Goal: Find specific page/section: Find specific page/section

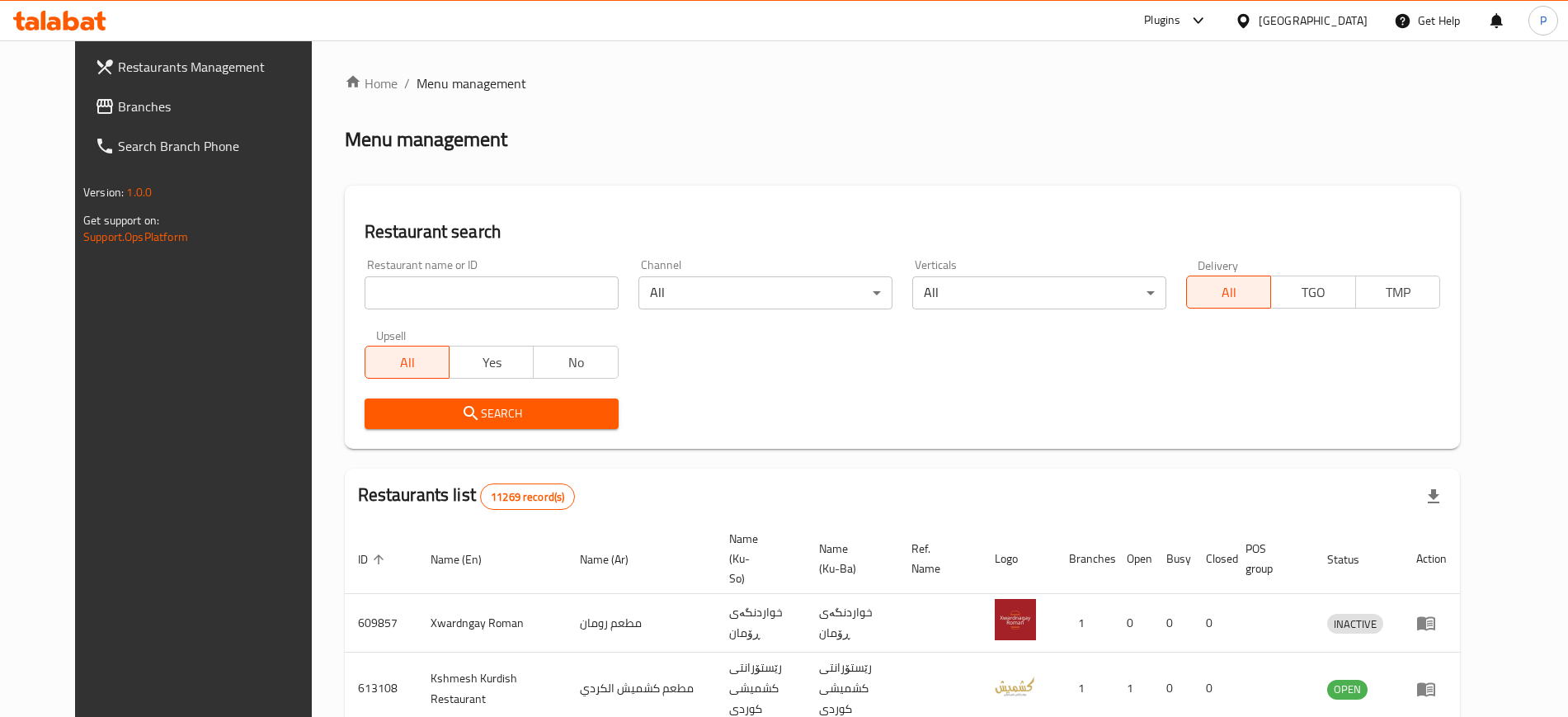
click at [442, 284] on input "search" at bounding box center [492, 293] width 254 height 33
paste input "Pizza Amad"
click button "Search" at bounding box center [492, 414] width 254 height 30
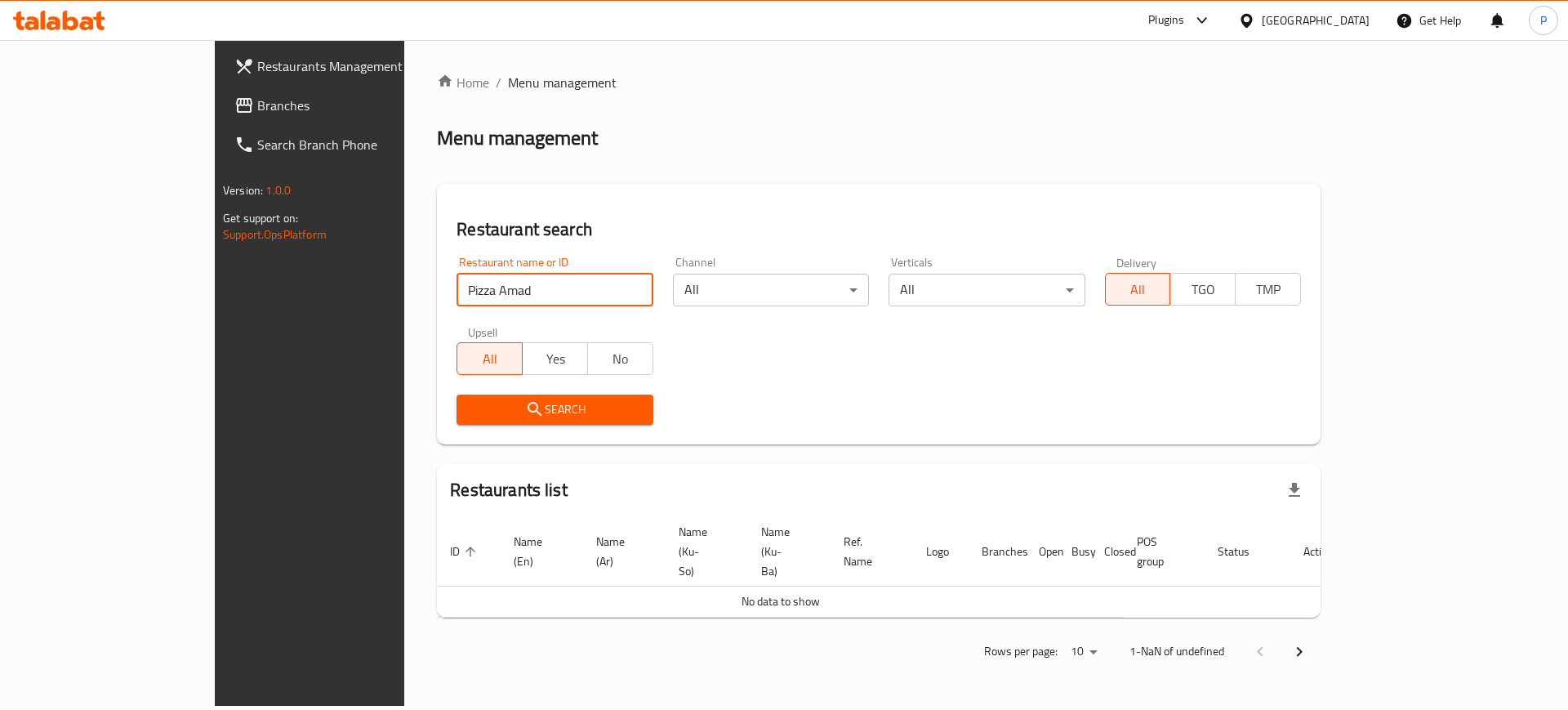
click at [481, 283] on input "Pizza Amad" at bounding box center [555, 290] width 196 height 33
paste input "Amad Pizza"
click button "Search" at bounding box center [555, 410] width 196 height 30
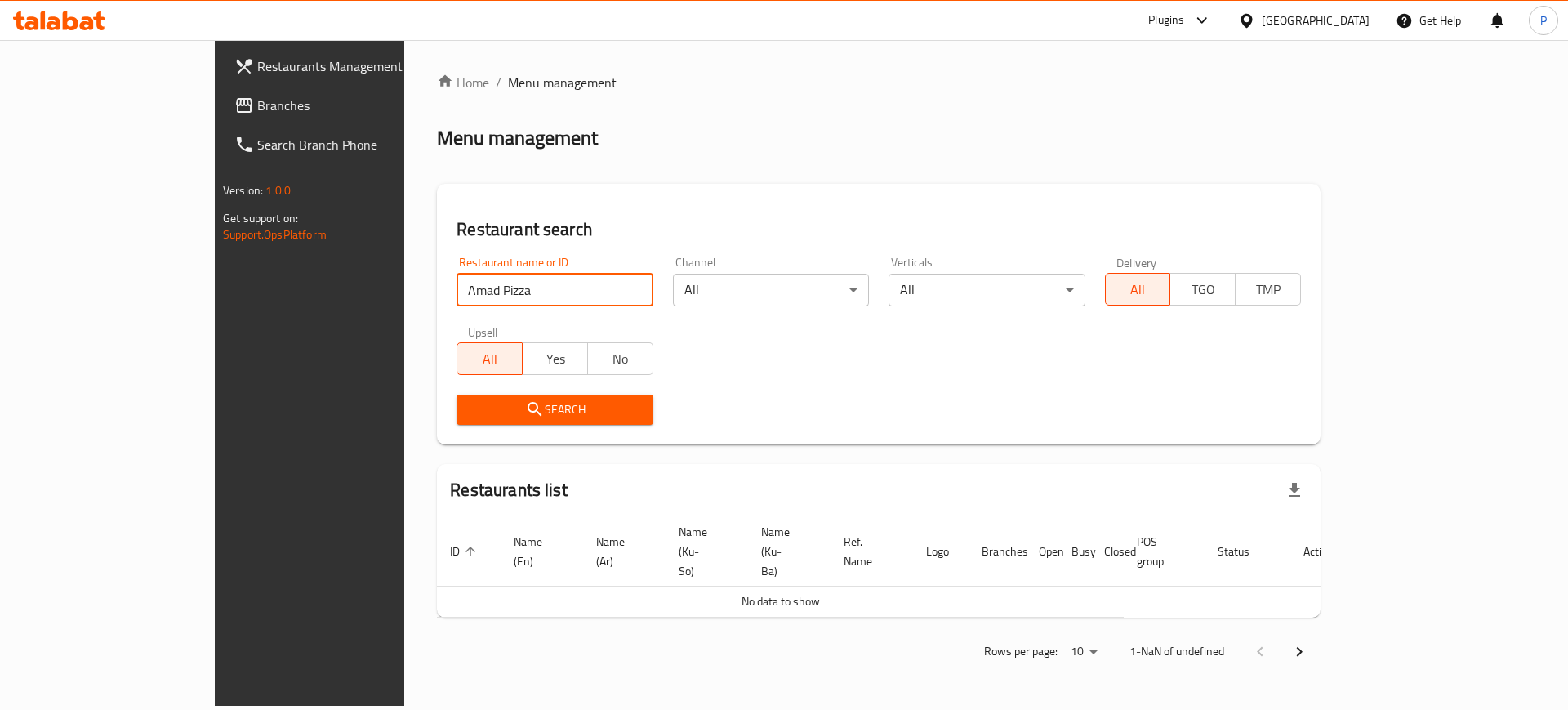
click at [457, 279] on input "Amad Pizza" at bounding box center [555, 290] width 196 height 33
click button "Search" at bounding box center [555, 410] width 196 height 30
click at [501, 283] on input "Amad" at bounding box center [555, 290] width 196 height 33
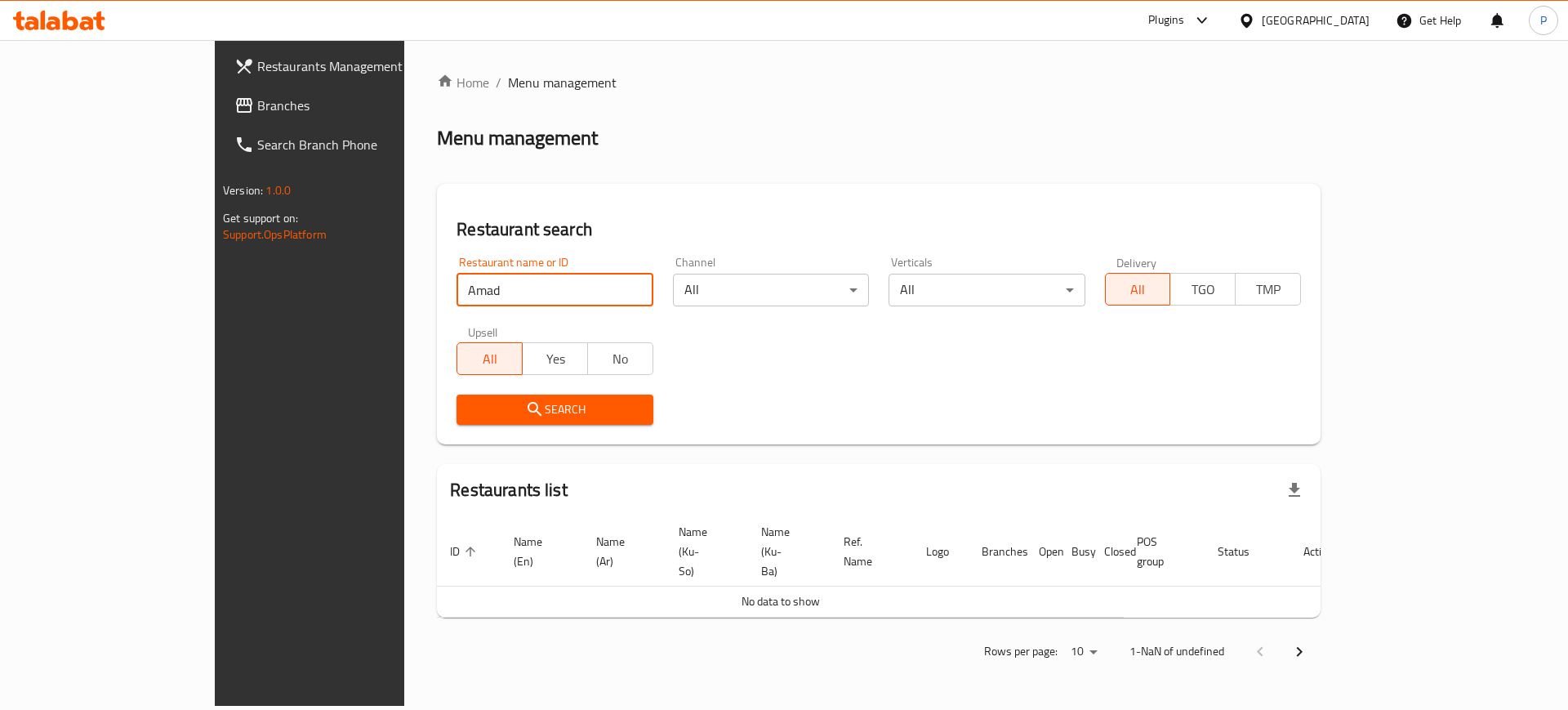
paste input "Pizza"
type input "Pizza Amad"
click button "Search" at bounding box center [555, 410] width 196 height 30
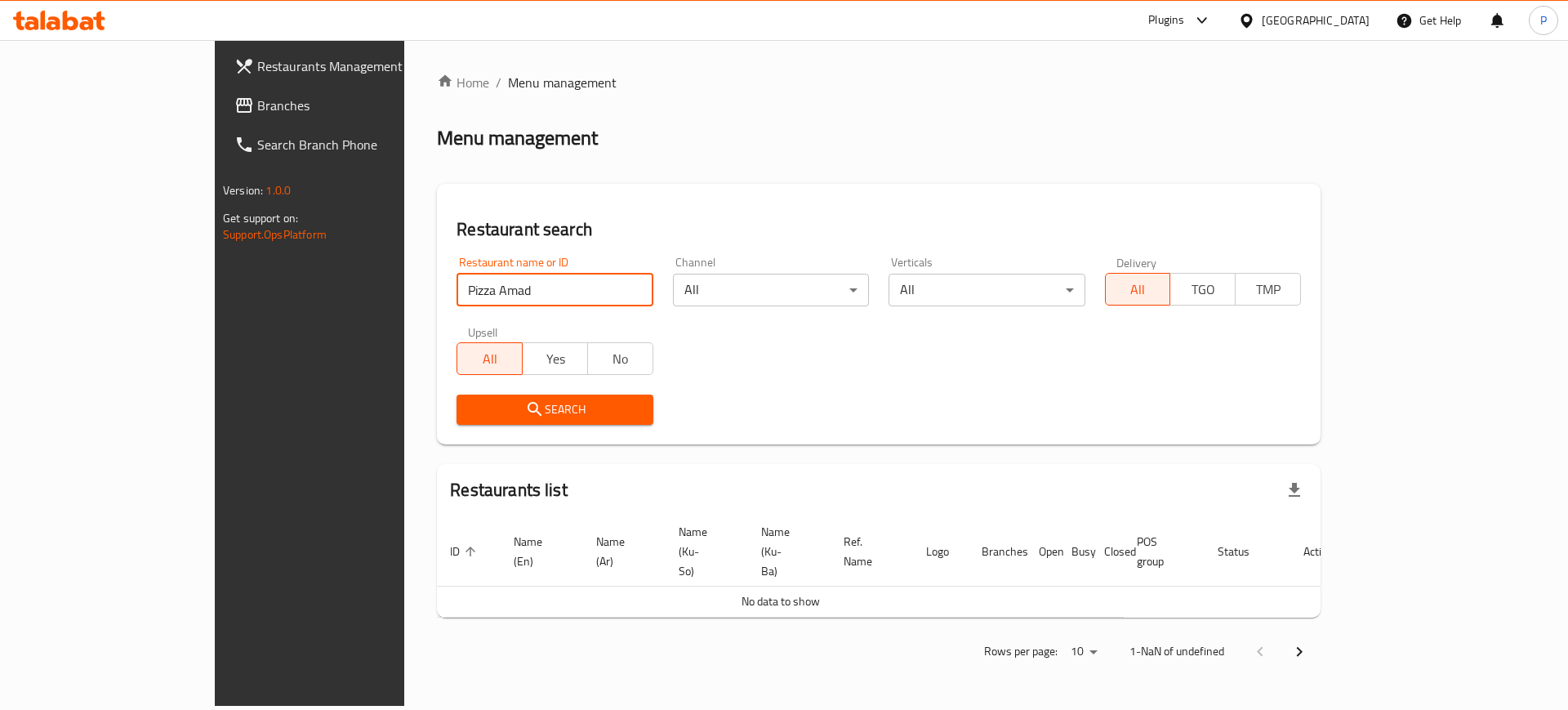
click at [479, 383] on div "Upsell All Yes No" at bounding box center [554, 350] width 216 height 69
click at [482, 414] on span "Search" at bounding box center [554, 410] width 169 height 21
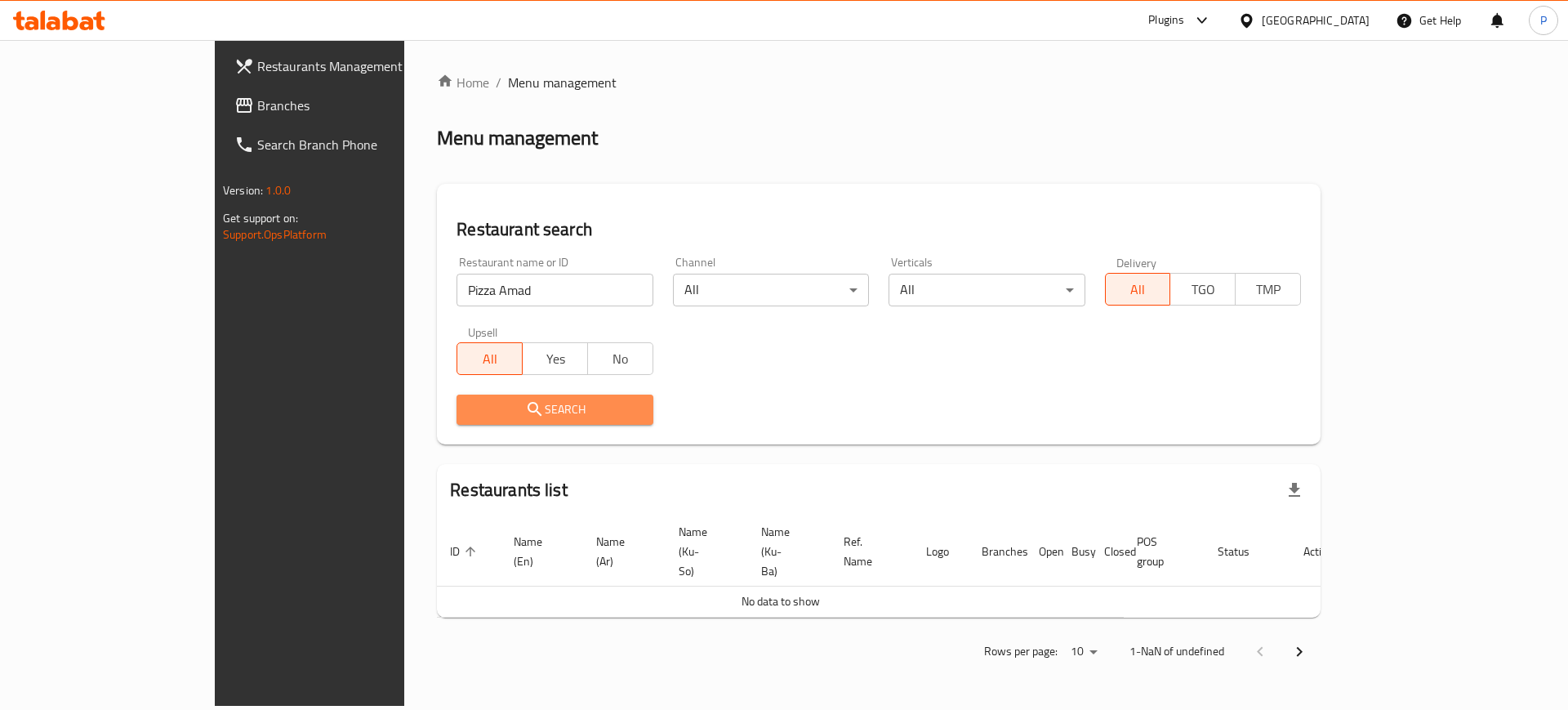
click at [482, 414] on span "Search" at bounding box center [554, 410] width 169 height 21
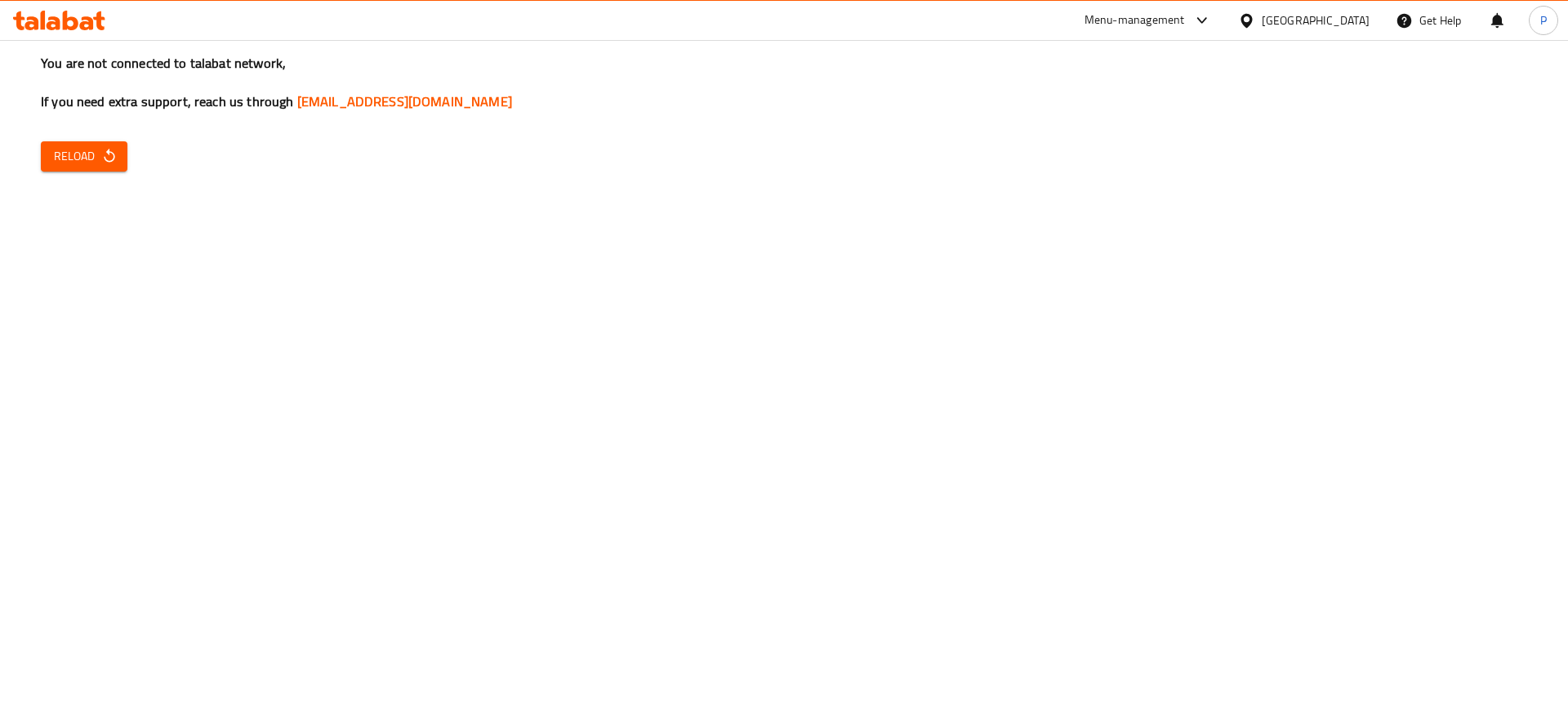
click at [124, 158] on div "You are not connected to talabat network, If you need extra support, reach us t…" at bounding box center [784, 355] width 1568 height 710
click at [117, 162] on icon "button" at bounding box center [109, 156] width 16 height 16
click at [138, 153] on div "You are not connected to talabat network, If you need extra support, reach us t…" at bounding box center [784, 355] width 1568 height 710
click at [120, 153] on button "Reload" at bounding box center [83, 156] width 87 height 30
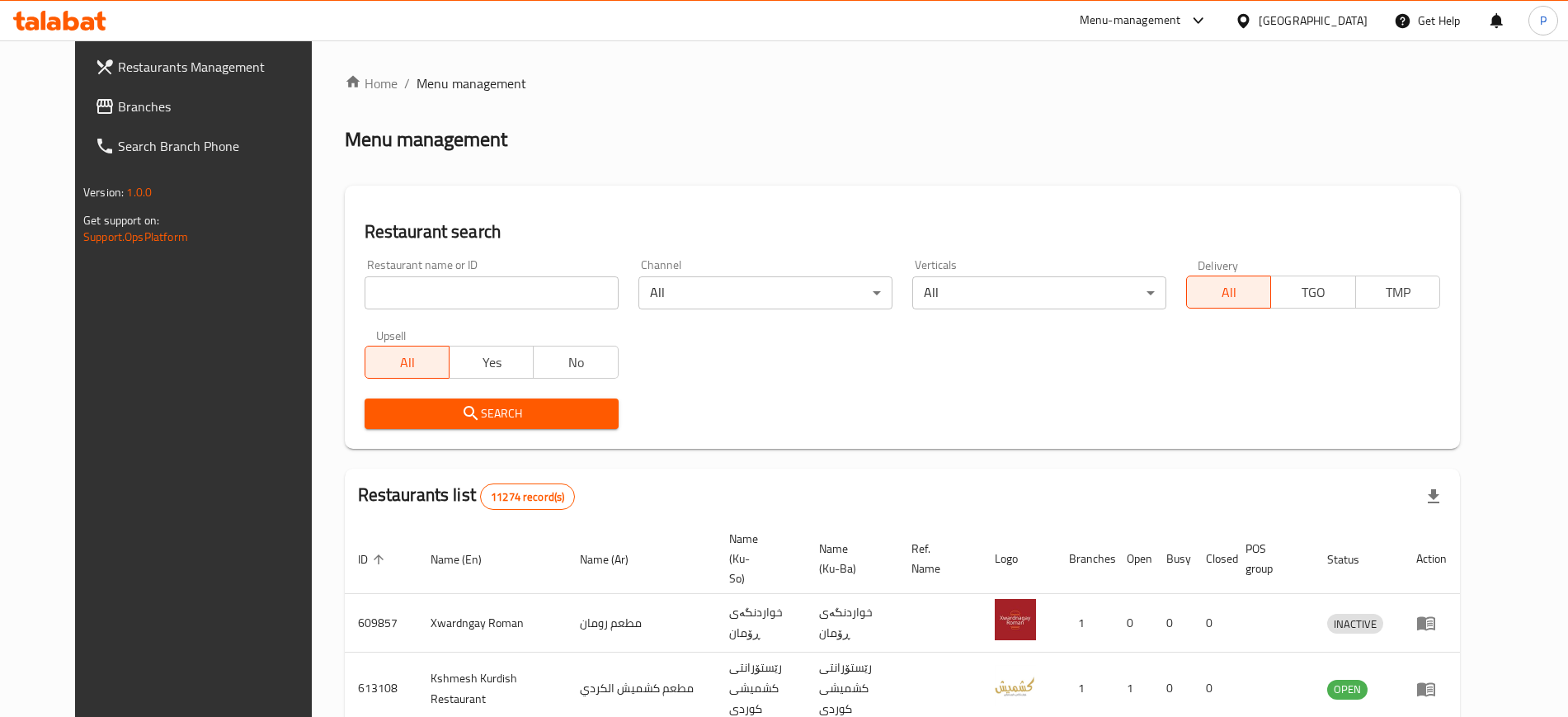
click at [455, 285] on input "search" at bounding box center [492, 293] width 254 height 33
paste input "Pizza Amad"
click button "Search" at bounding box center [492, 414] width 254 height 30
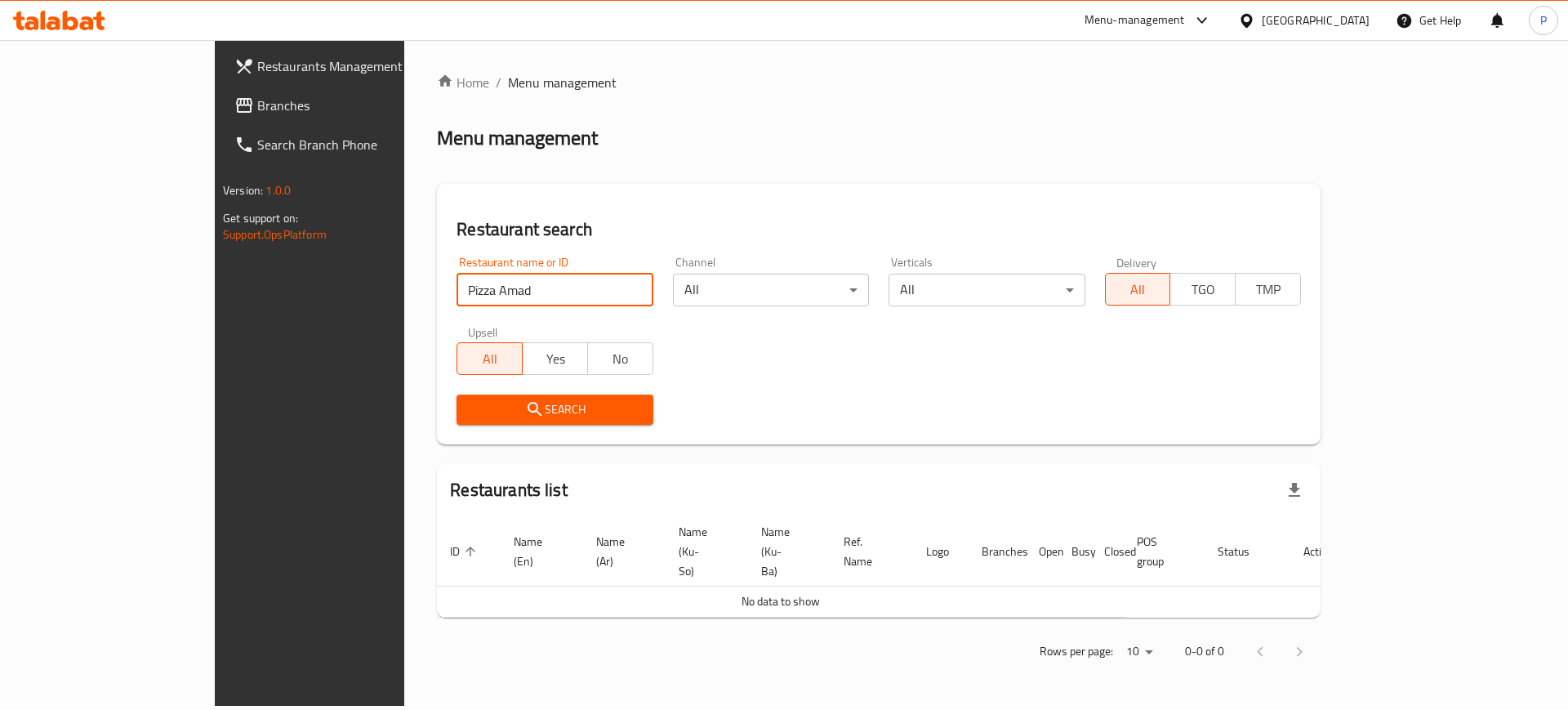
click at [457, 297] on input "Pizza Amad" at bounding box center [555, 290] width 196 height 33
click at [457, 289] on input "Pizza Amad" at bounding box center [555, 290] width 196 height 33
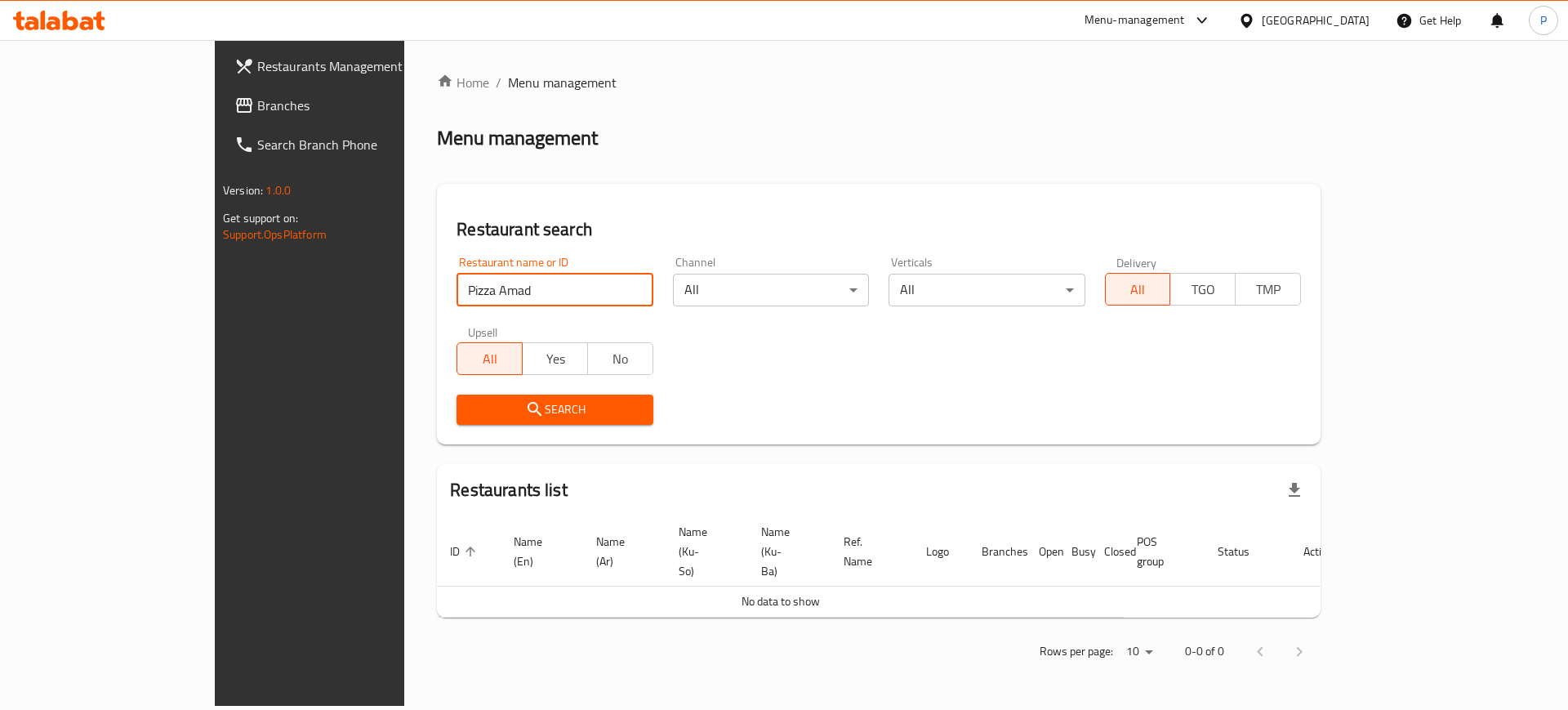
paste input "search"
click at [525, 415] on icon "submit" at bounding box center [534, 409] width 20 height 20
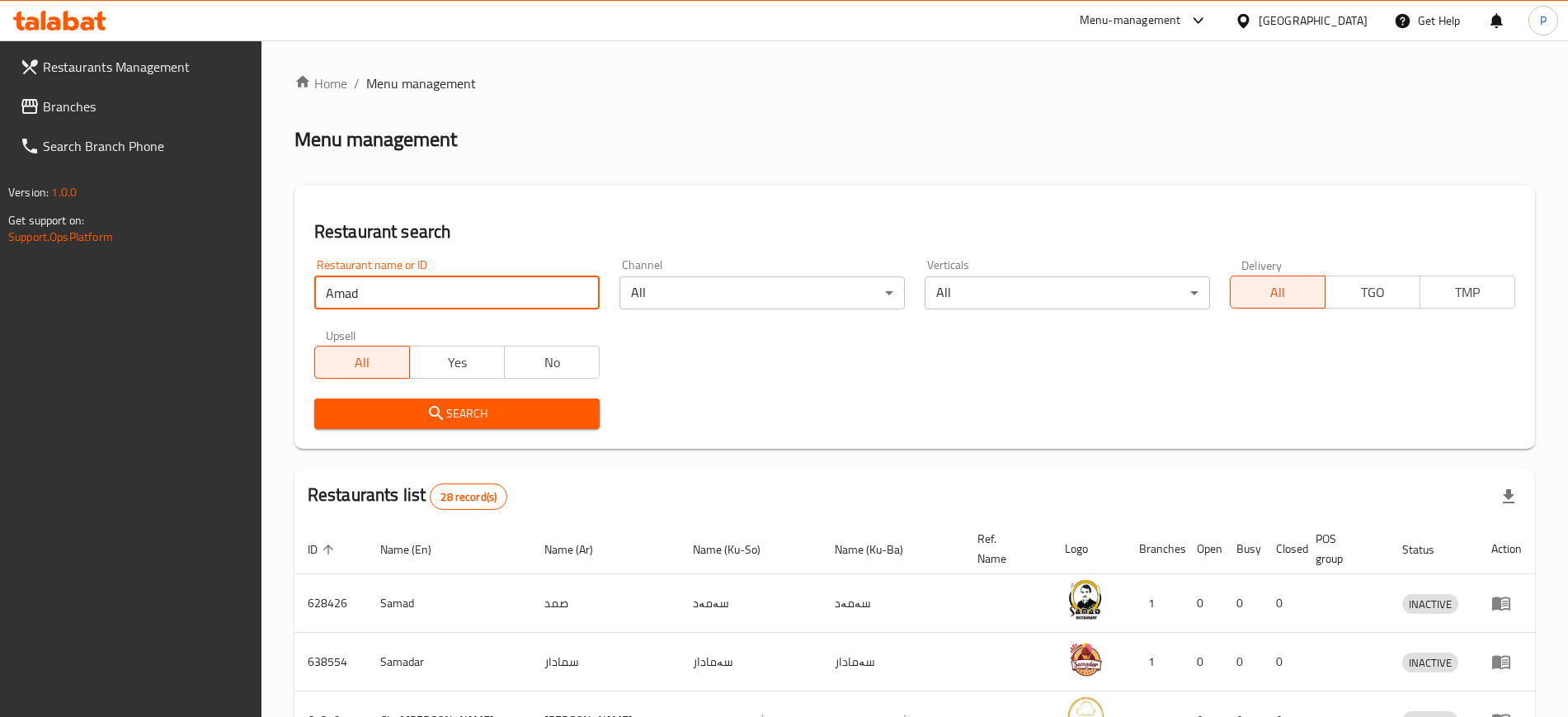
click at [389, 288] on input "Amad" at bounding box center [457, 293] width 285 height 33
paste input "L Maoun restaurant"
type input "AL Maoun restaurant"
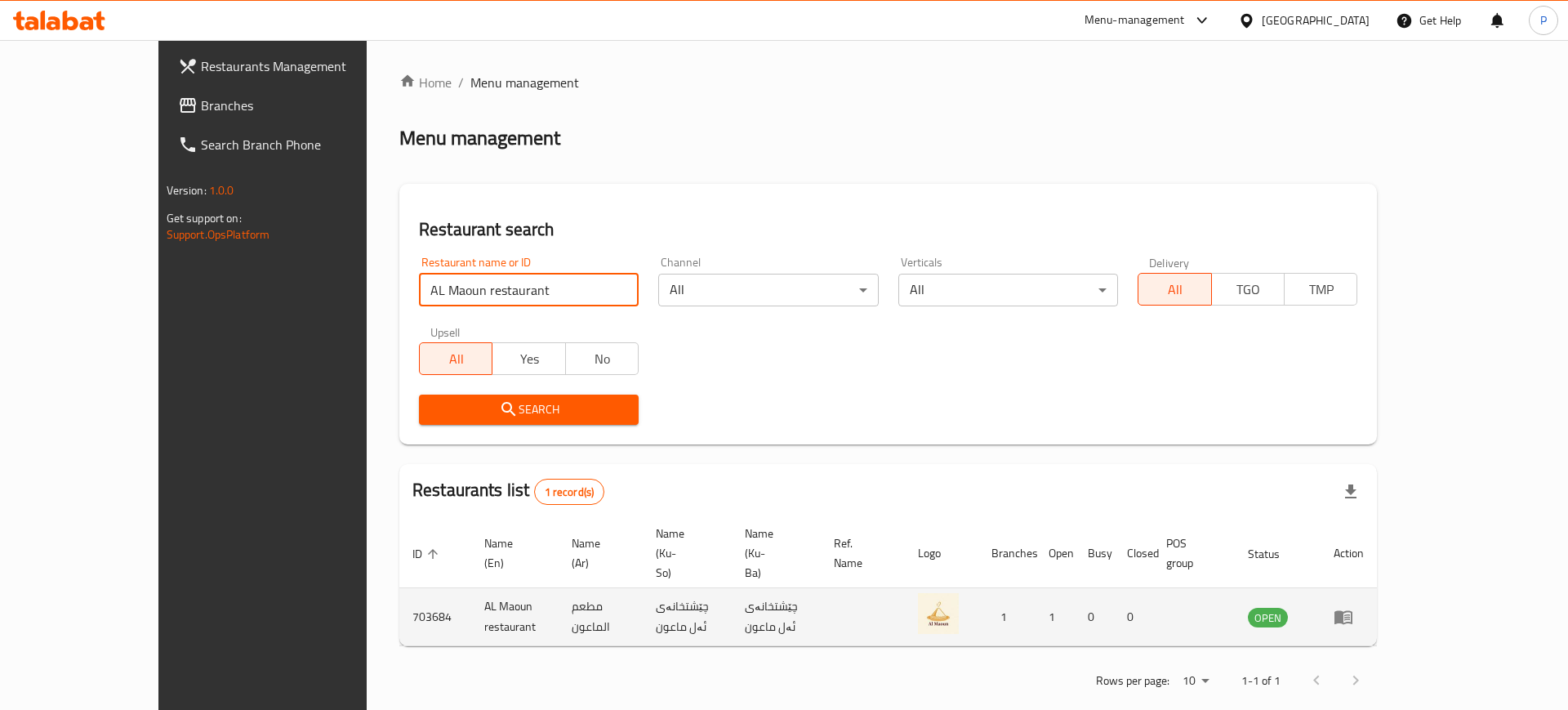
click at [1377, 589] on td "enhanced table" at bounding box center [1349, 617] width 57 height 58
click at [1350, 614] on icon "enhanced table" at bounding box center [1347, 618] width 6 height 7
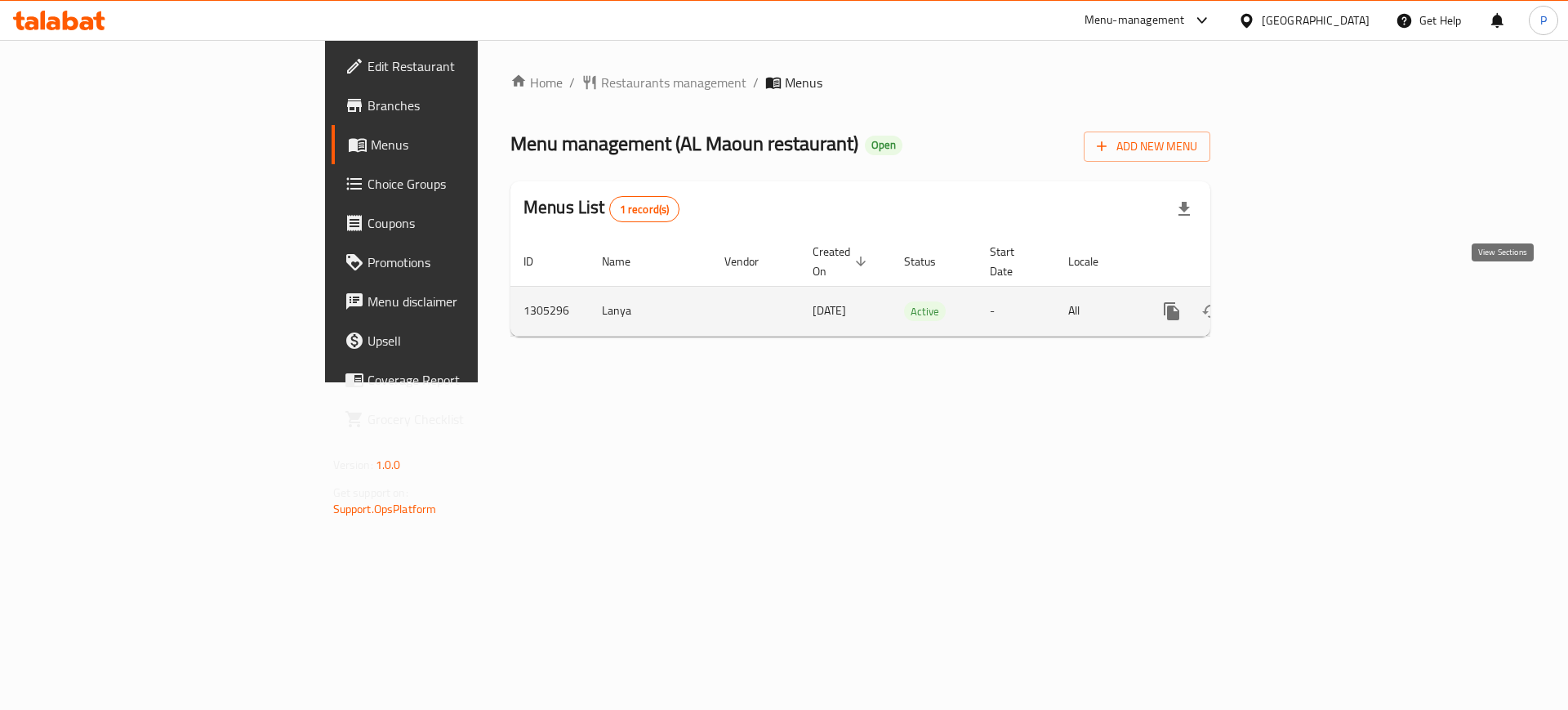
click at [1299, 301] on icon "enhanced table" at bounding box center [1289, 311] width 20 height 20
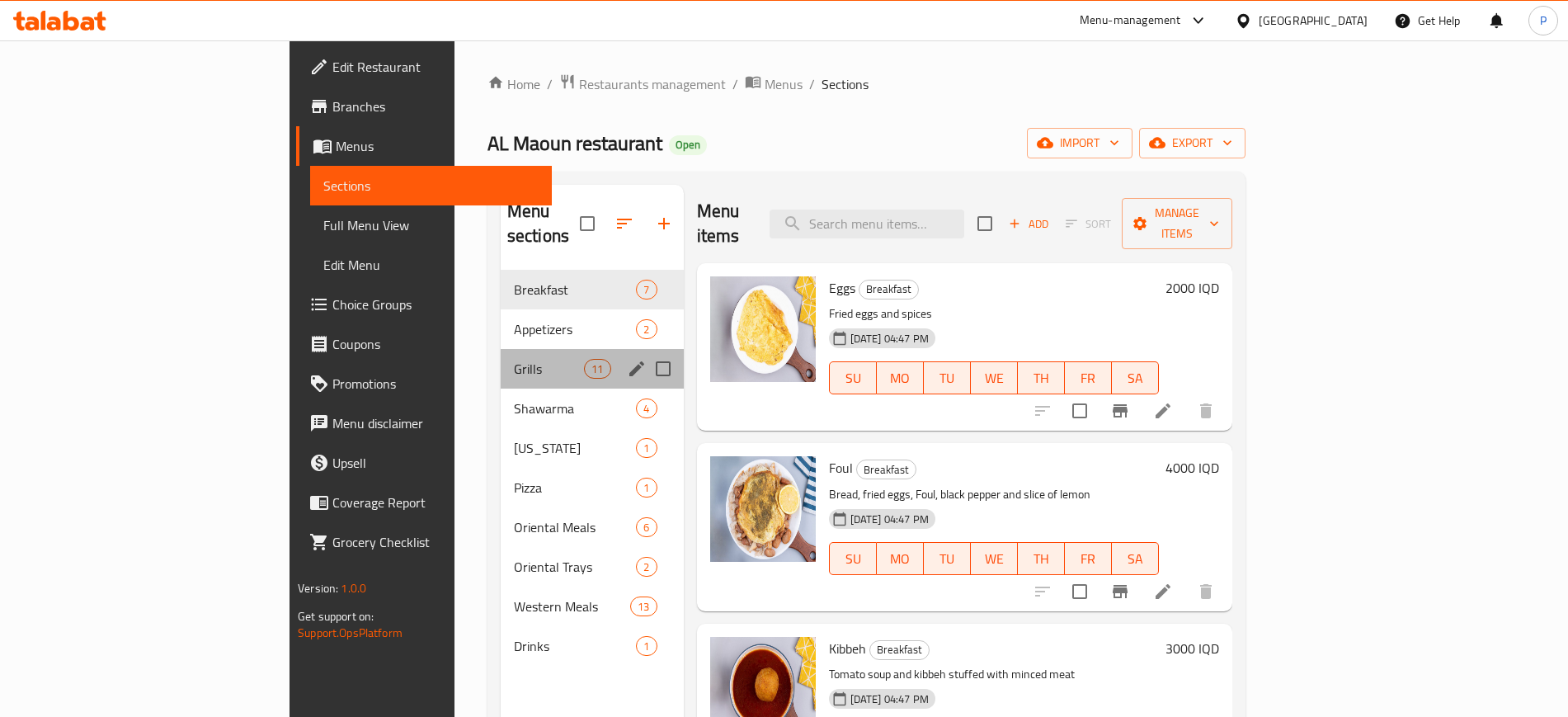
click at [500, 349] on div "Grills 11" at bounding box center [592, 369] width 183 height 40
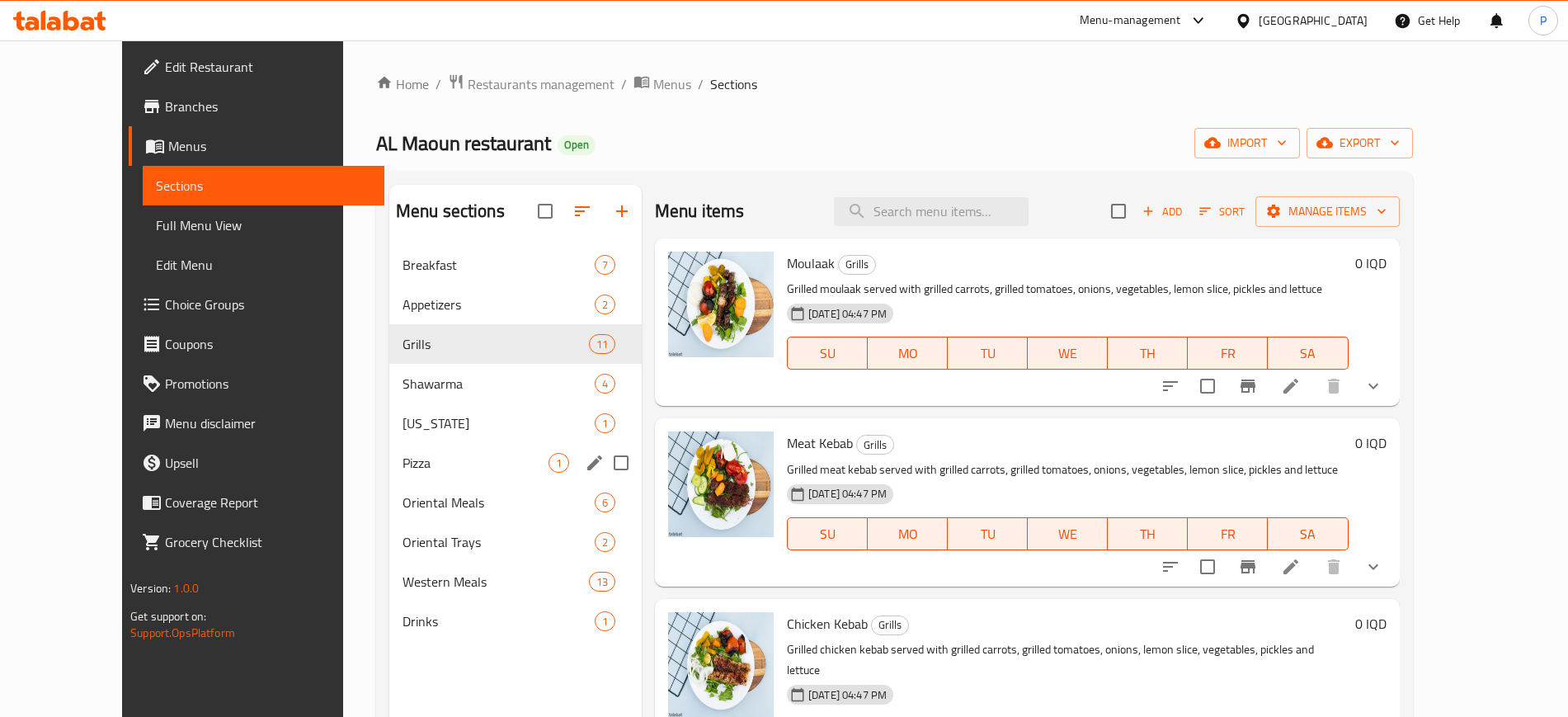
click at [431, 448] on div "Pizza 1" at bounding box center [515, 463] width 253 height 40
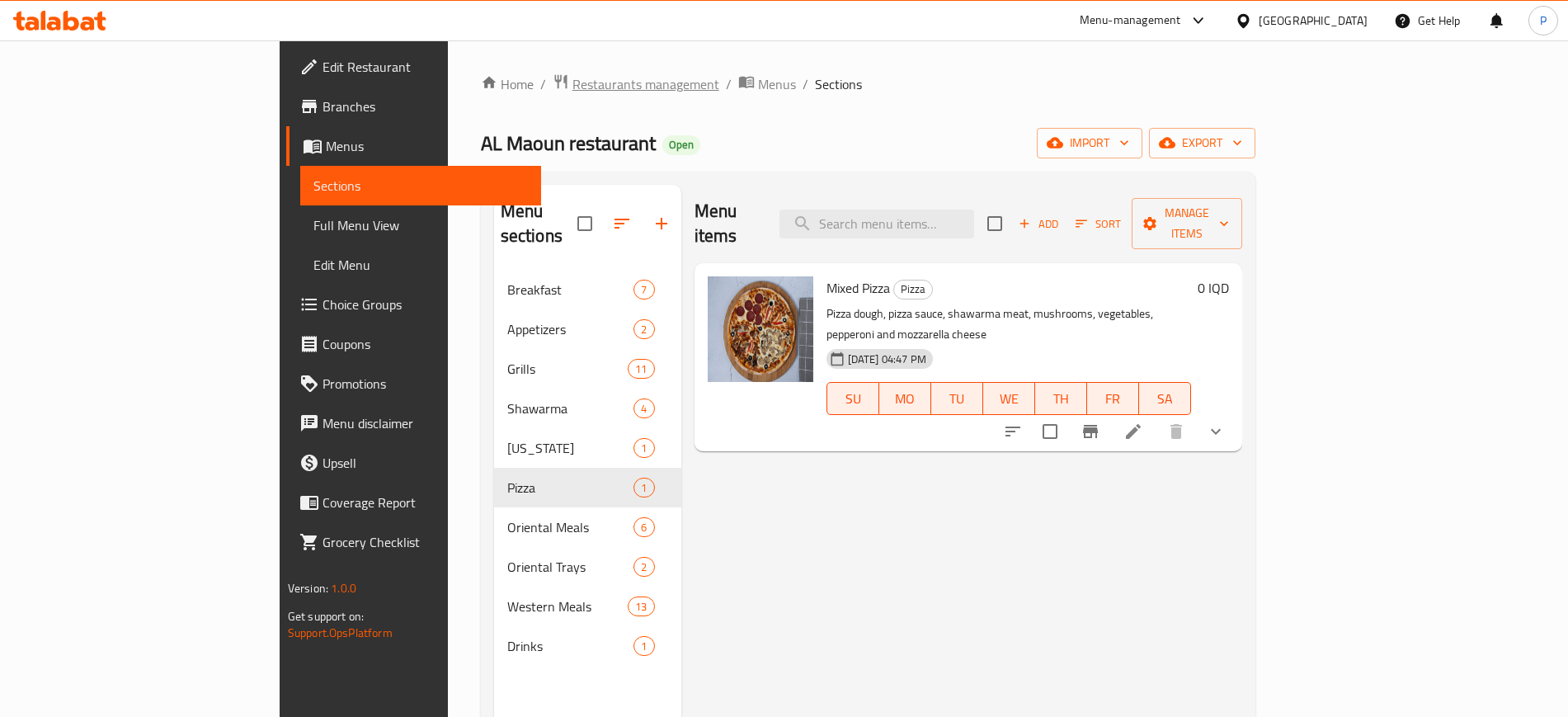
click at [572, 90] on span "Restaurants management" at bounding box center [645, 83] width 147 height 20
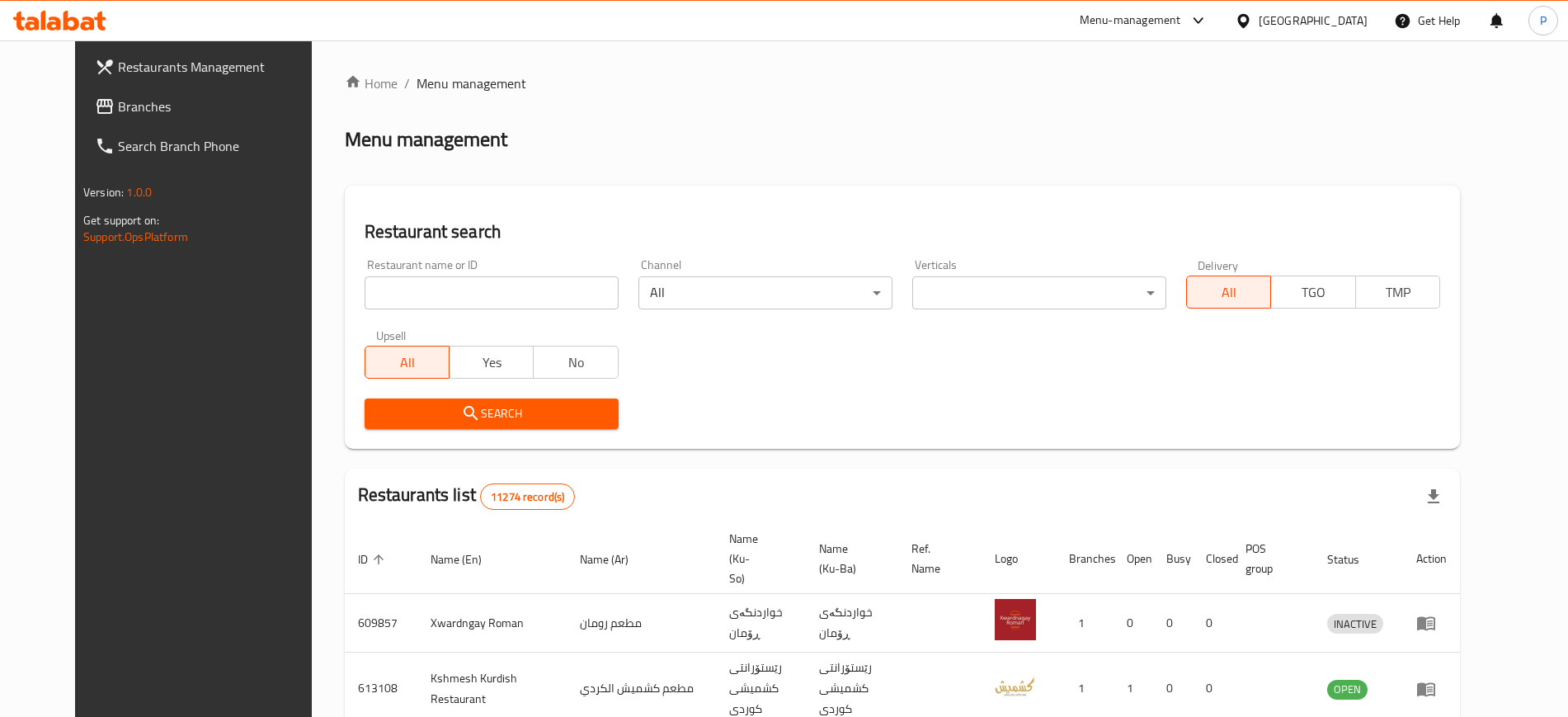
click at [509, 319] on div "Upsell All Yes No" at bounding box center [491, 354] width 274 height 70
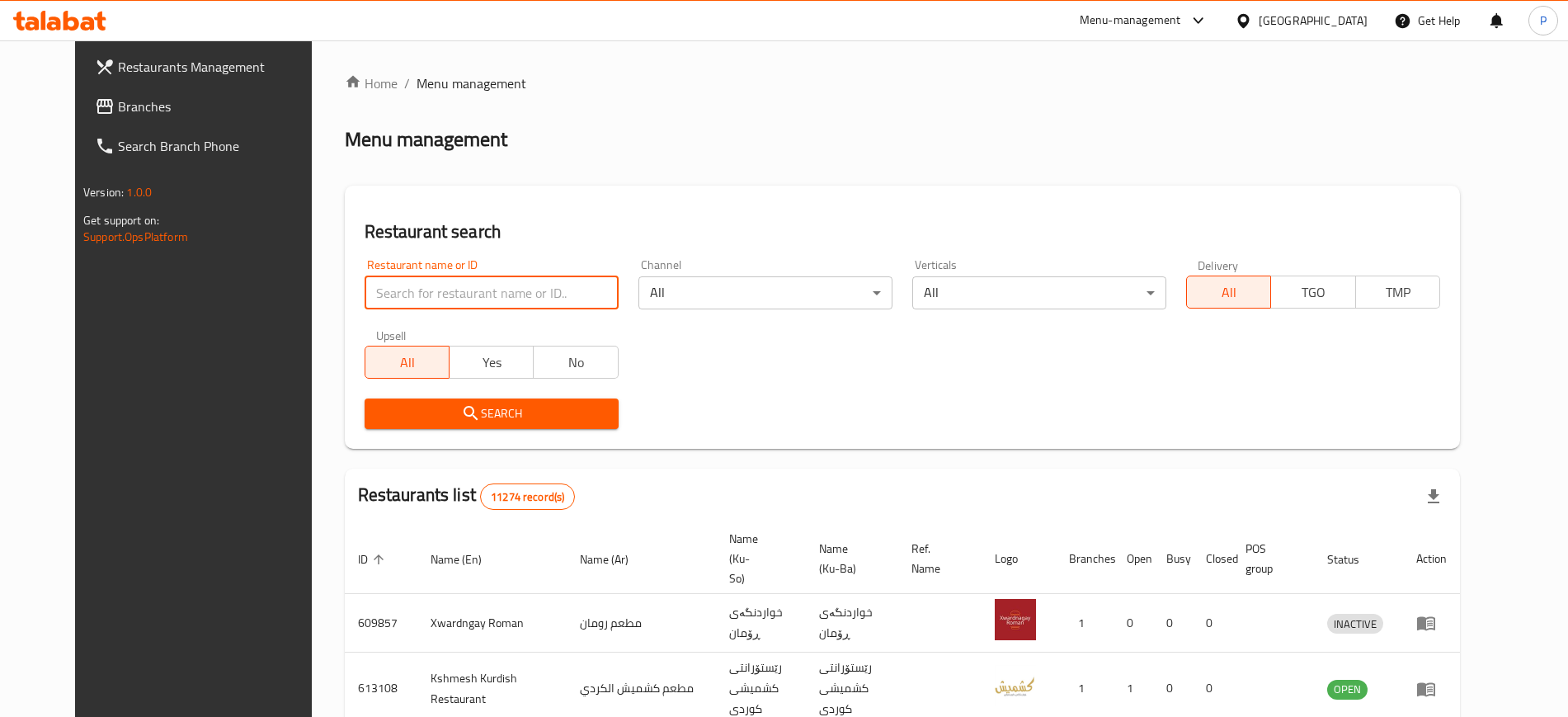
click at [506, 295] on input "search" at bounding box center [492, 293] width 254 height 33
paste input "Bs Biryani"
type input "Bs Biryani"
click button "Search" at bounding box center [492, 414] width 254 height 30
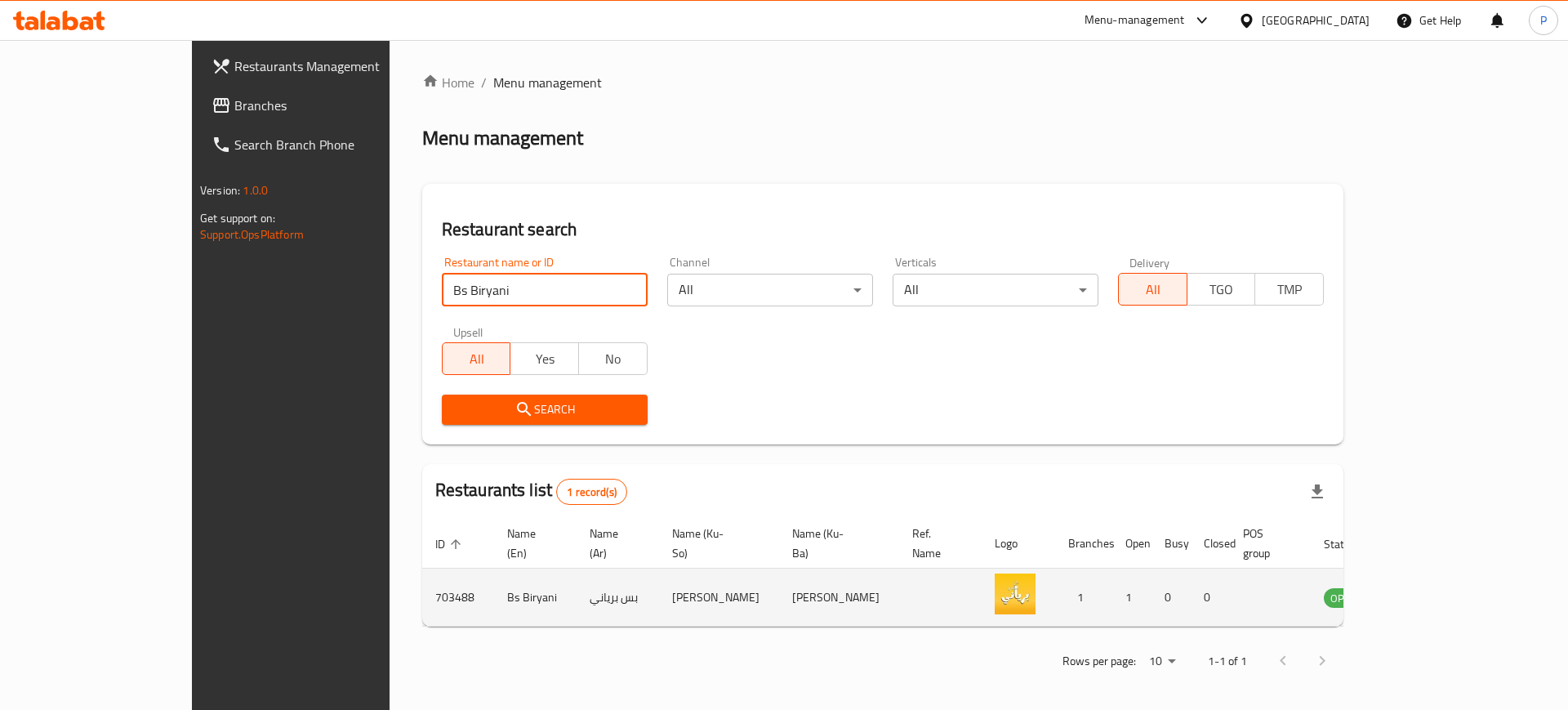
click at [1453, 569] on td "enhanced table" at bounding box center [1424, 597] width 57 height 58
click at [1426, 595] on icon "enhanced table" at bounding box center [1423, 598] width 6 height 7
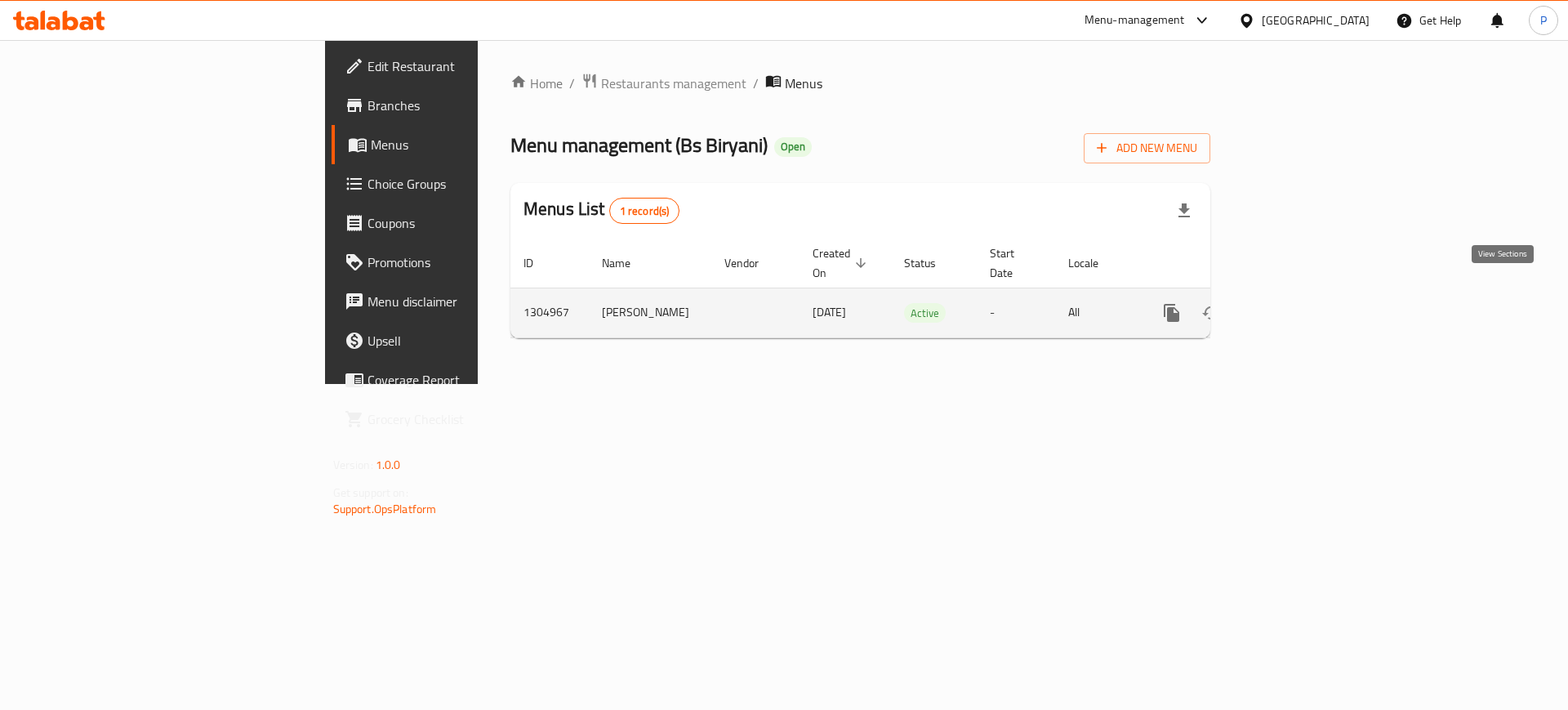
click at [1299, 303] on icon "enhanced table" at bounding box center [1289, 312] width 20 height 20
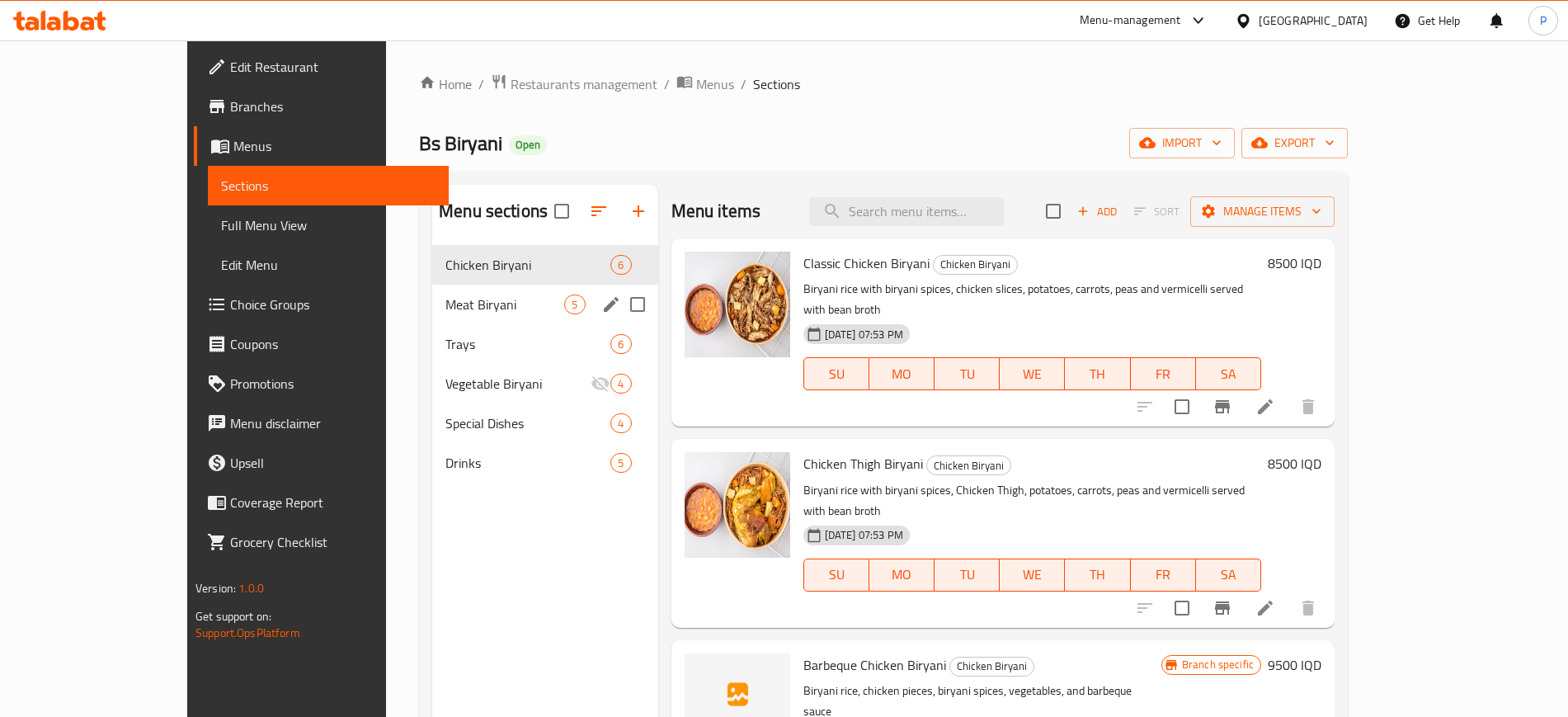
click at [453, 354] on div "Trays 6" at bounding box center [544, 344] width 225 height 40
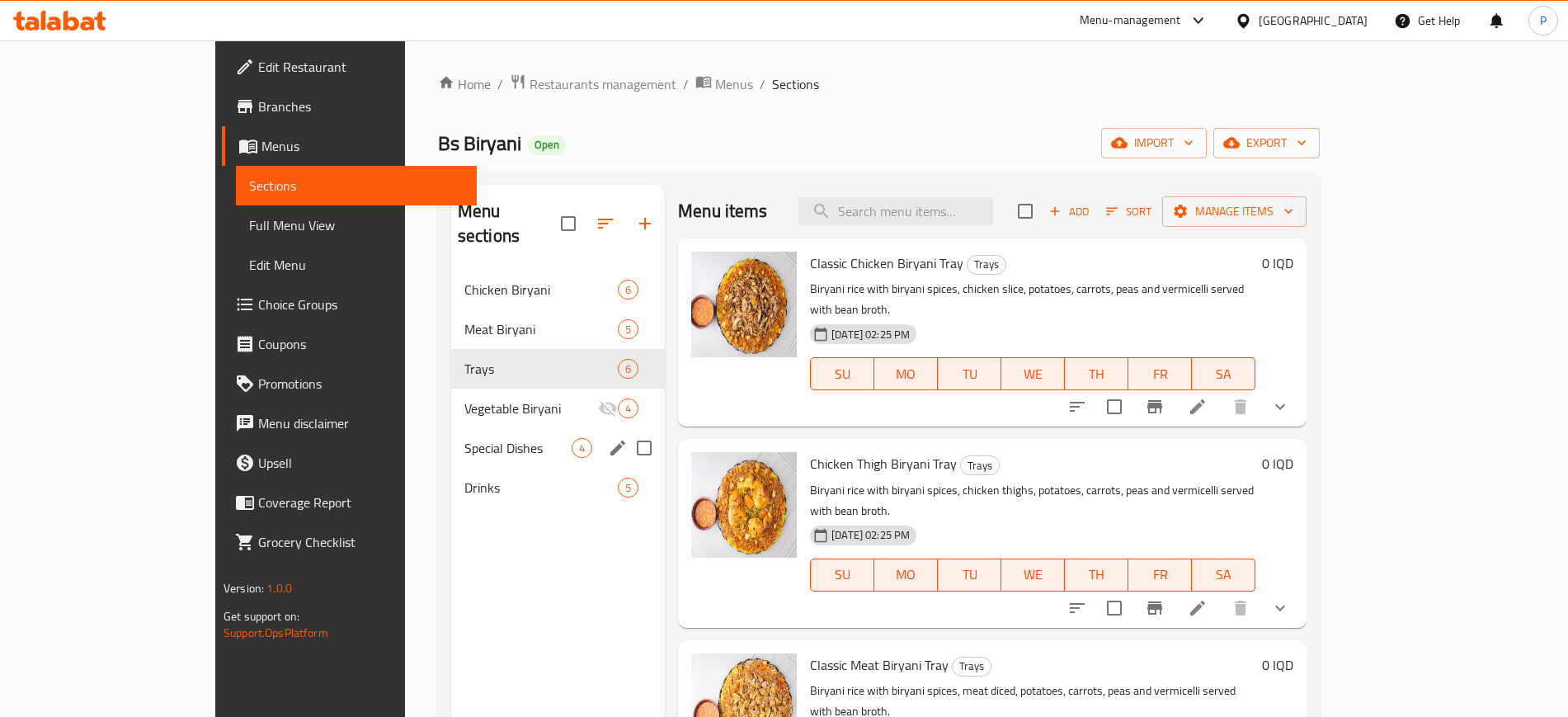
click at [451, 428] on div "Special Dishes 4" at bounding box center [558, 448] width 214 height 40
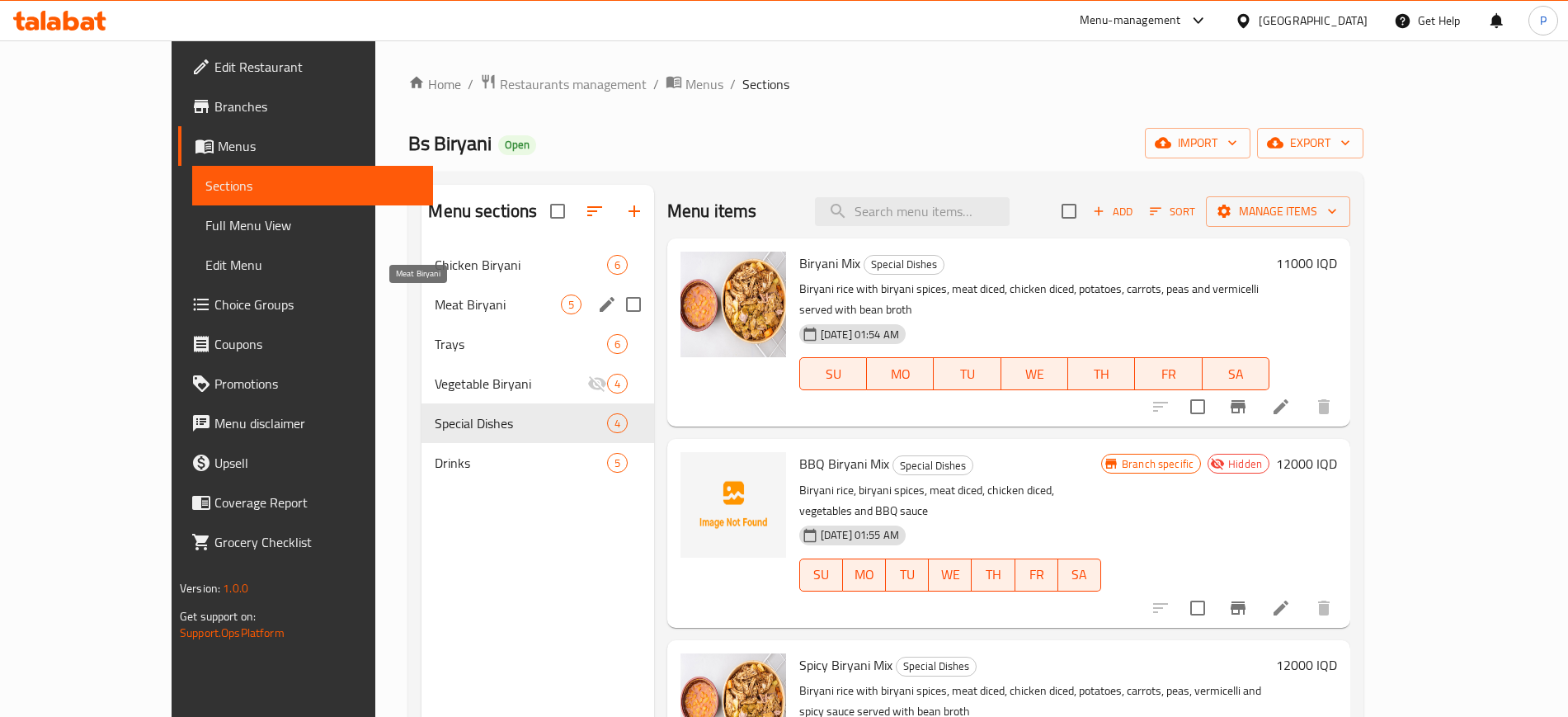
click at [434, 314] on span "Meat Biryani" at bounding box center [497, 304] width 125 height 20
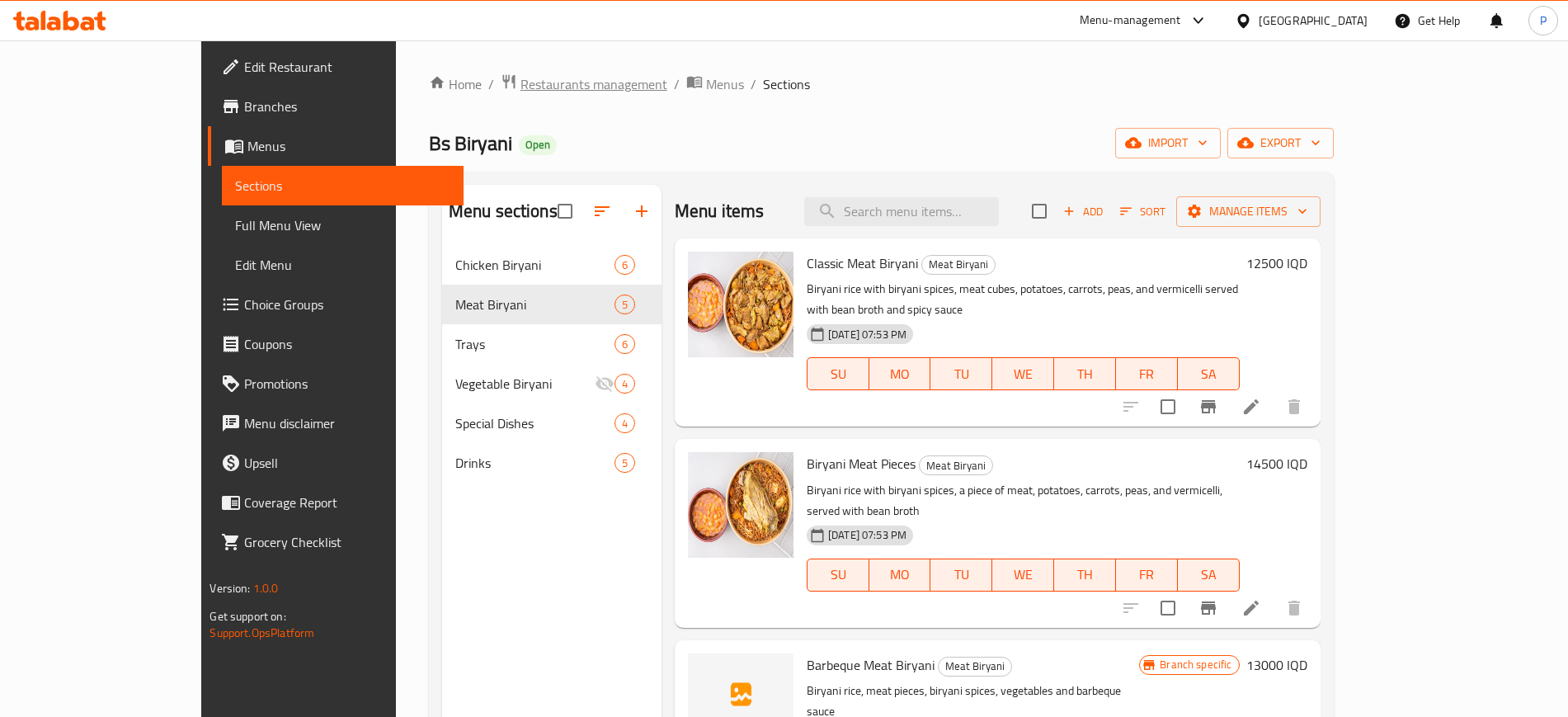
click at [520, 78] on span "Restaurants management" at bounding box center [593, 83] width 147 height 20
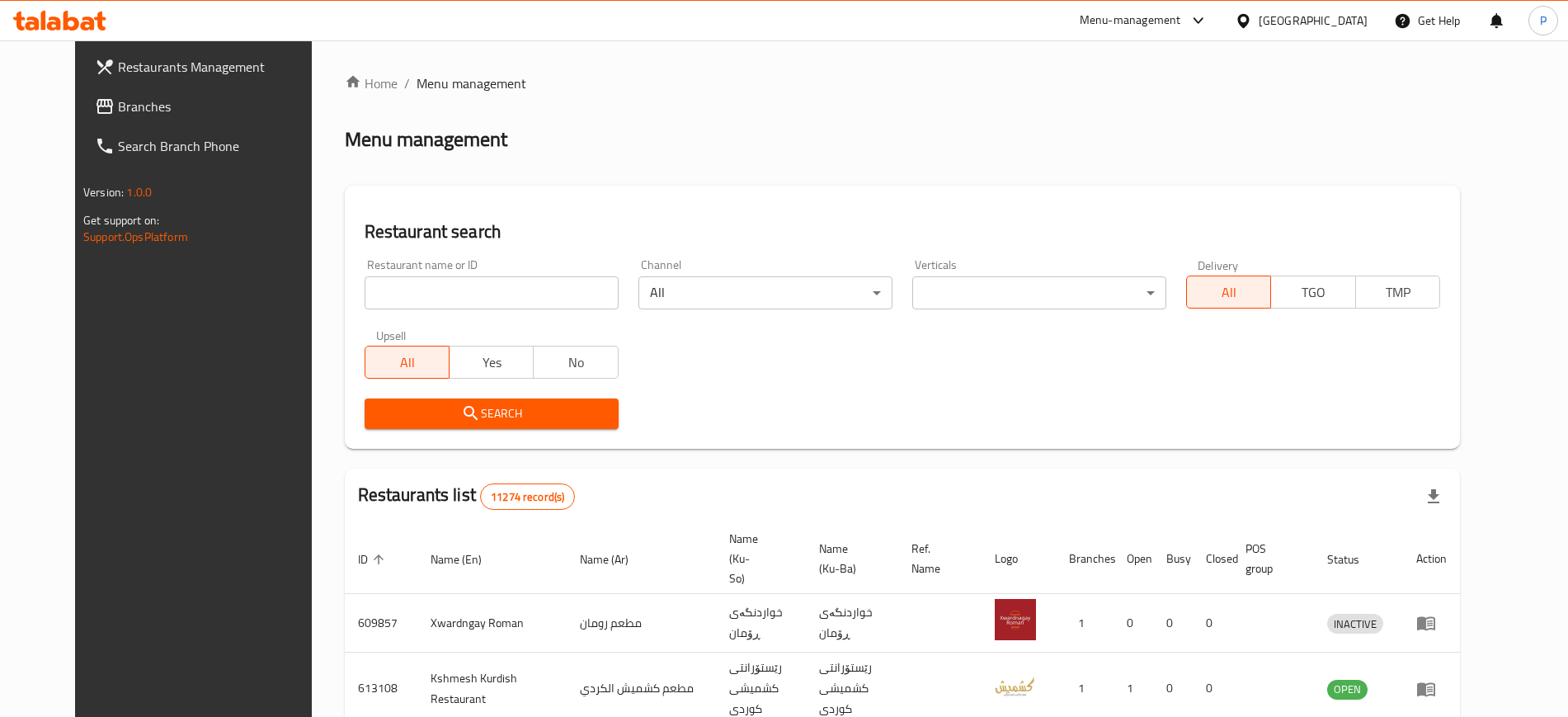
click at [405, 297] on input "search" at bounding box center [492, 293] width 254 height 33
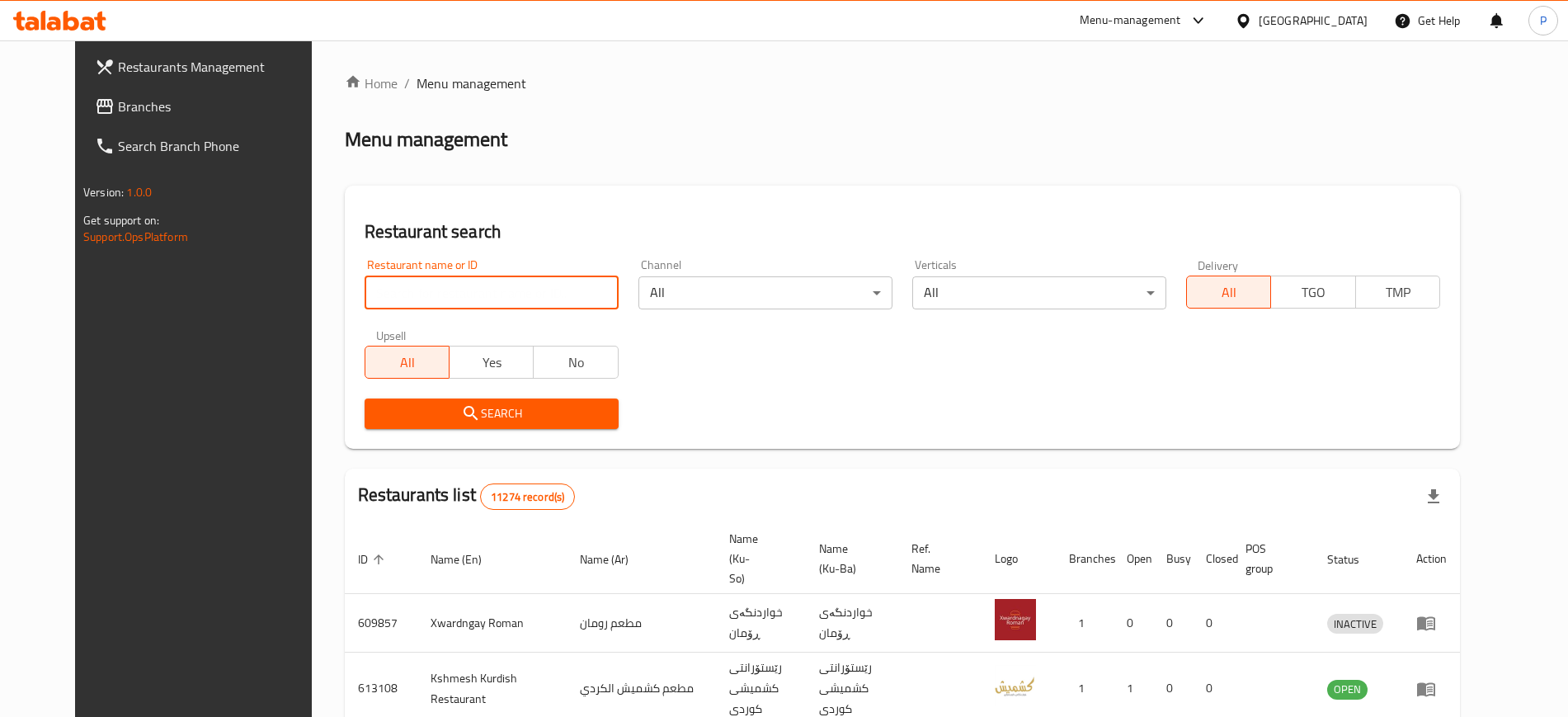
paste input "Al Chef Restaurant"
type input "Al Chef Restaurant"
click button "Search" at bounding box center [492, 414] width 254 height 30
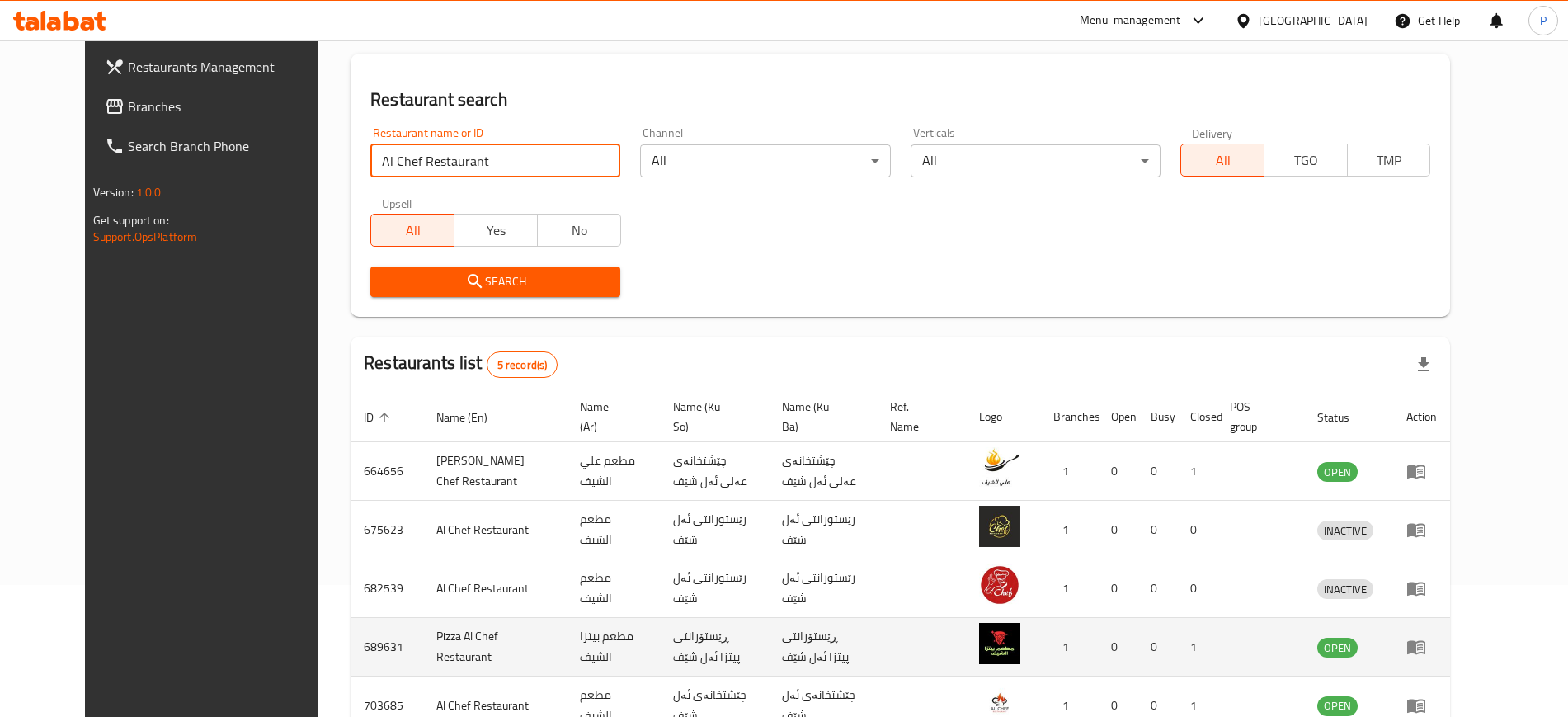
scroll to position [239, 0]
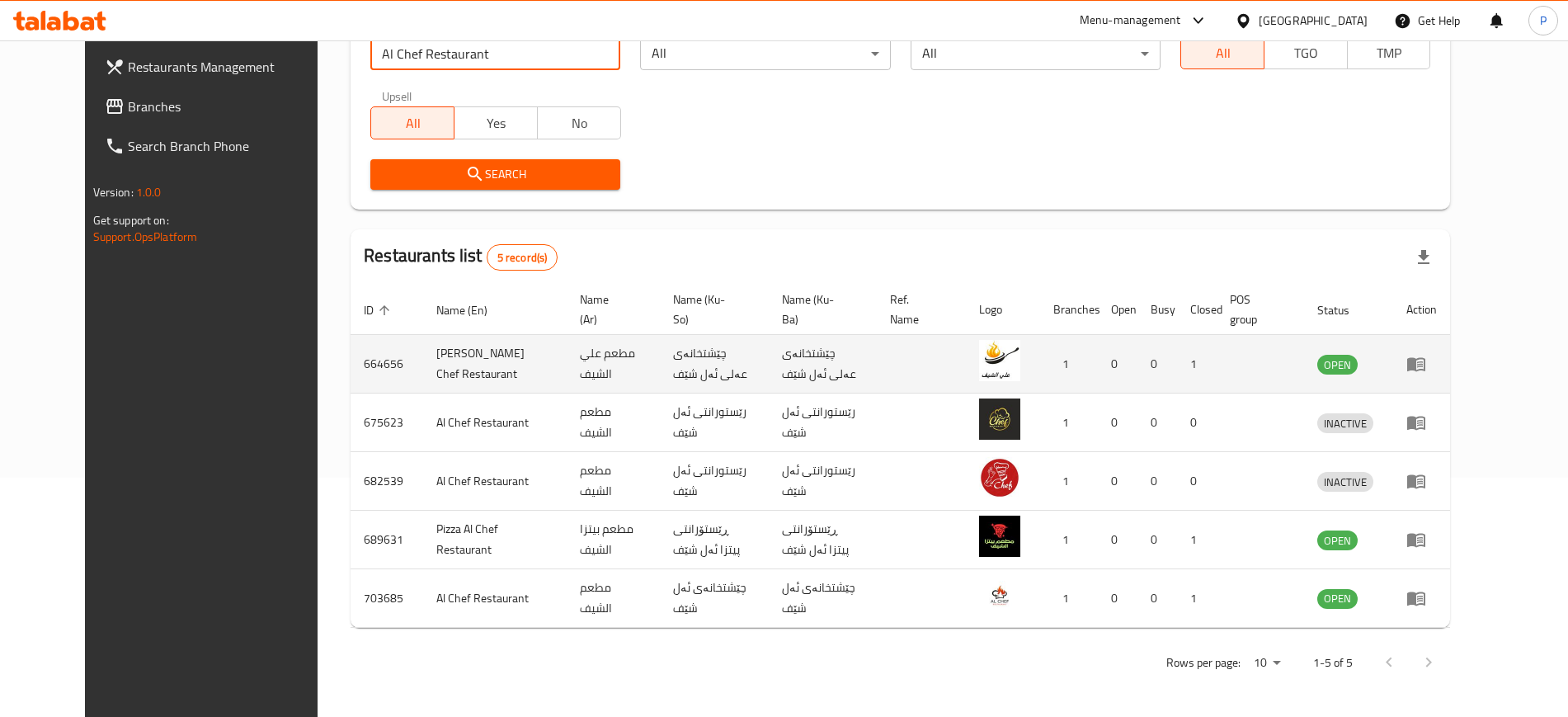
click at [1450, 352] on td "enhanced table" at bounding box center [1421, 363] width 57 height 58
click at [1423, 364] on icon "enhanced table" at bounding box center [1419, 365] width 6 height 7
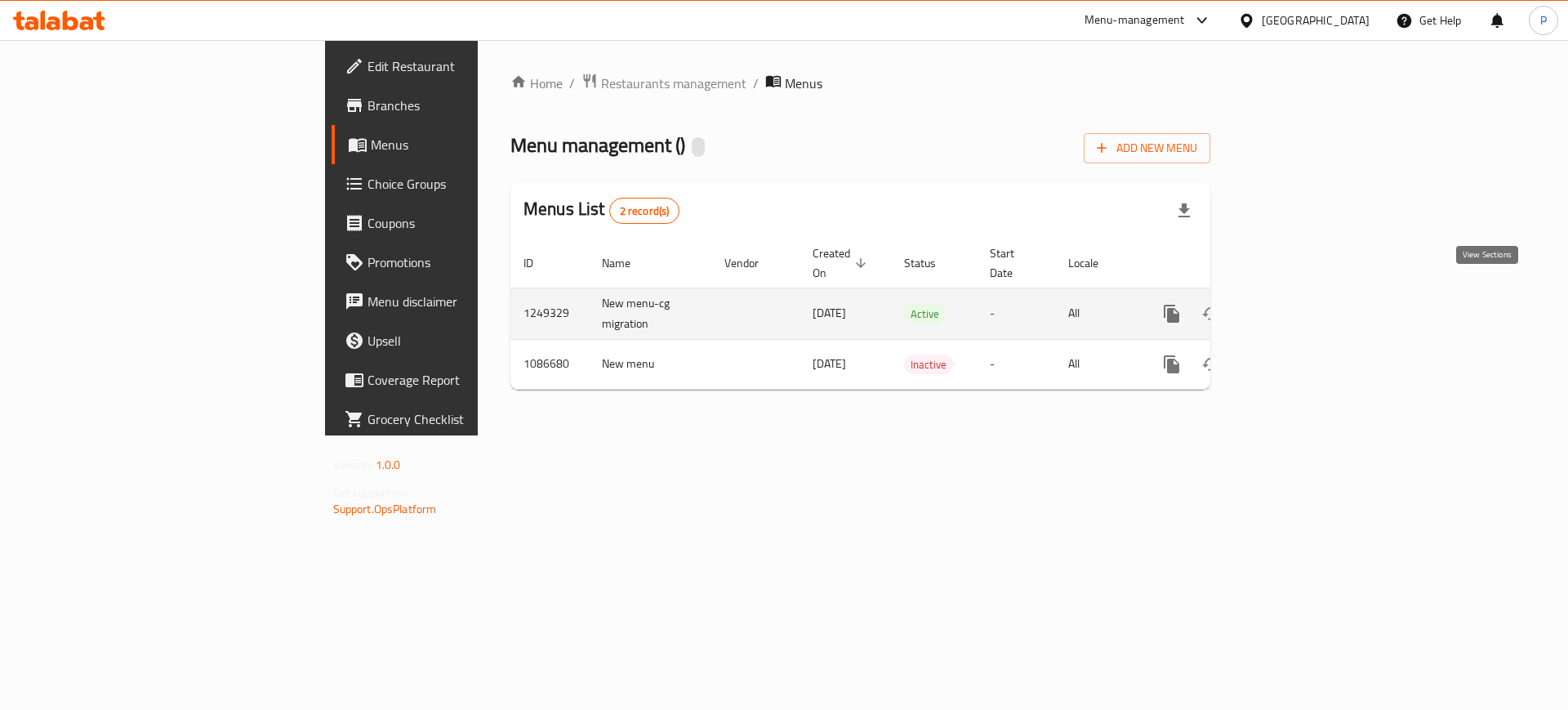
click at [1299, 304] on icon "enhanced table" at bounding box center [1289, 313] width 20 height 20
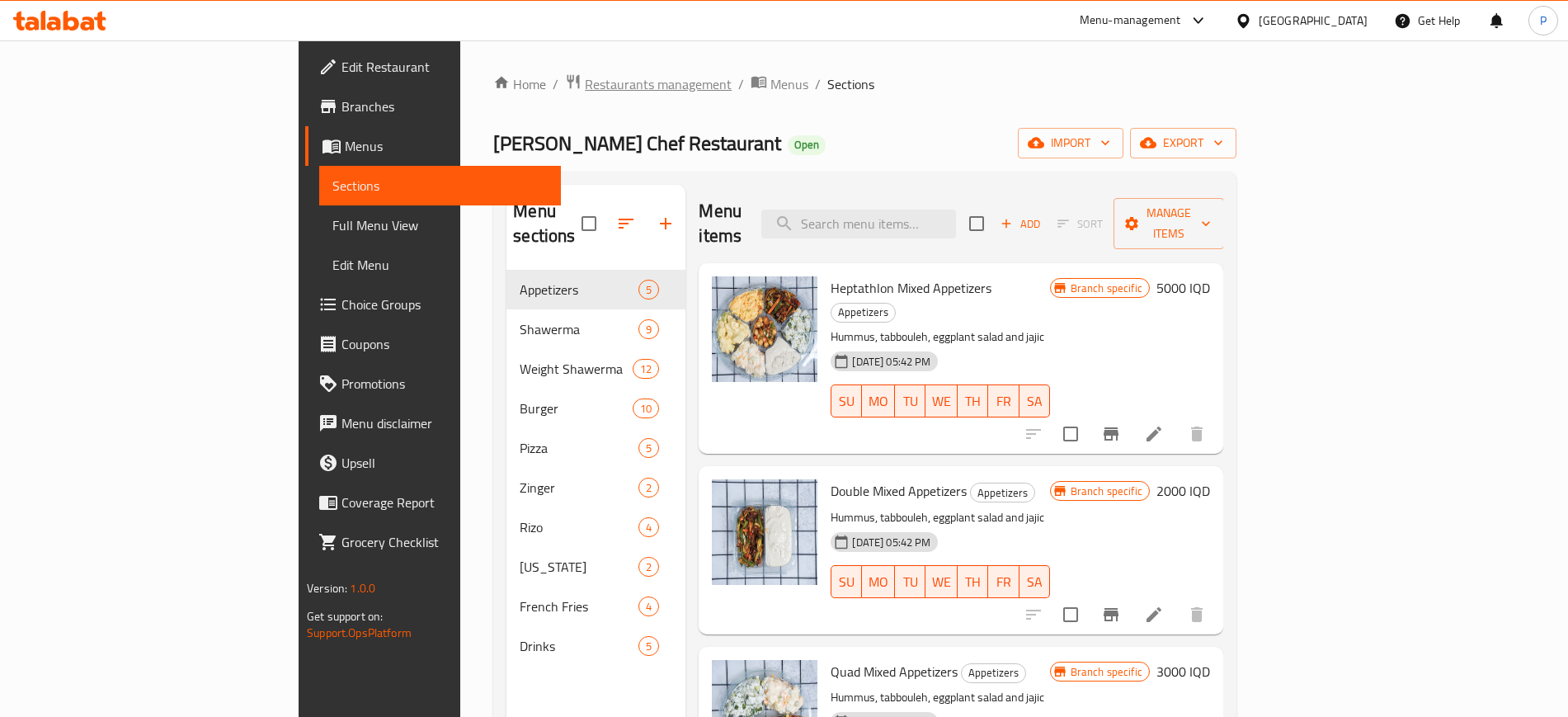
click at [585, 76] on span "Restaurants management" at bounding box center [658, 83] width 147 height 20
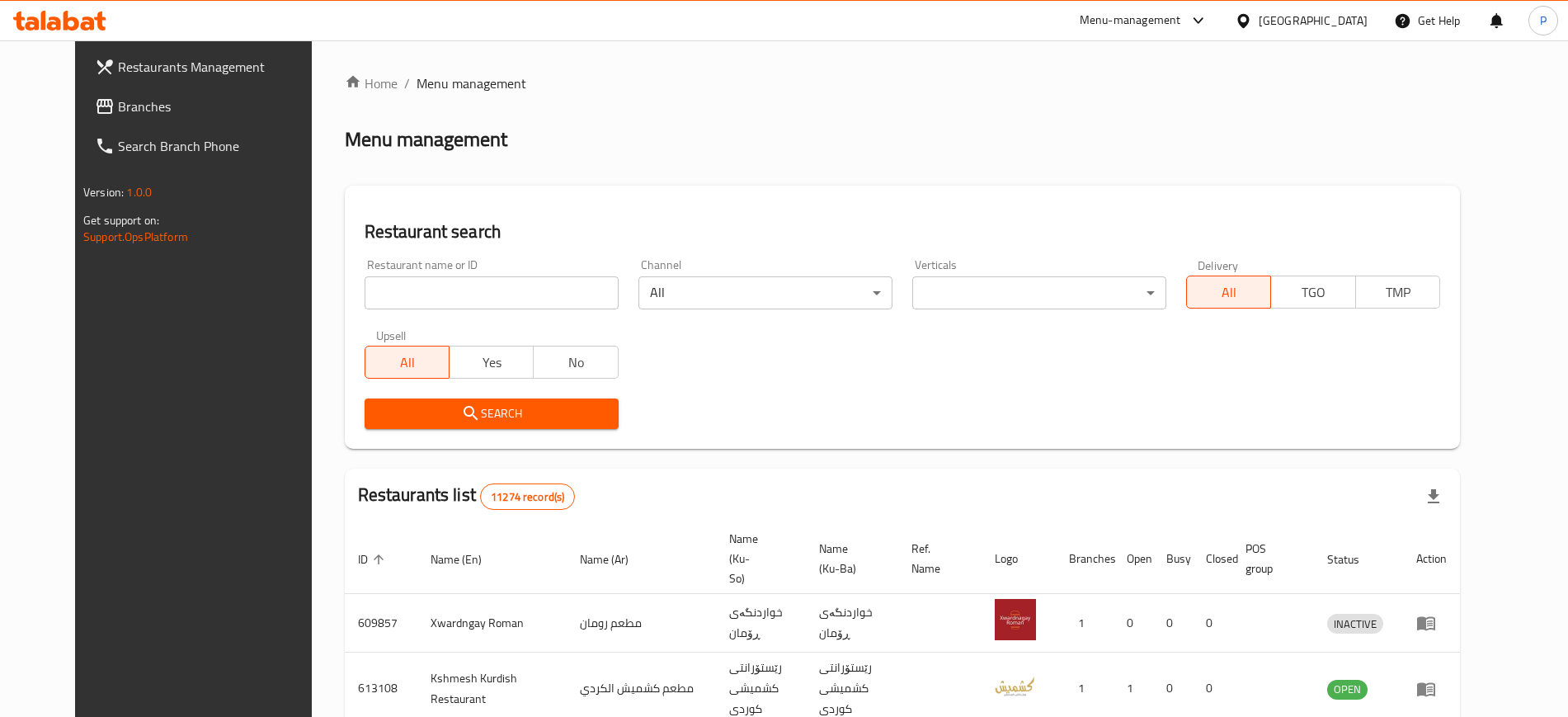
click at [477, 281] on input "search" at bounding box center [492, 293] width 254 height 33
paste input "Pacha Abu Mohammed Al Maslawy"
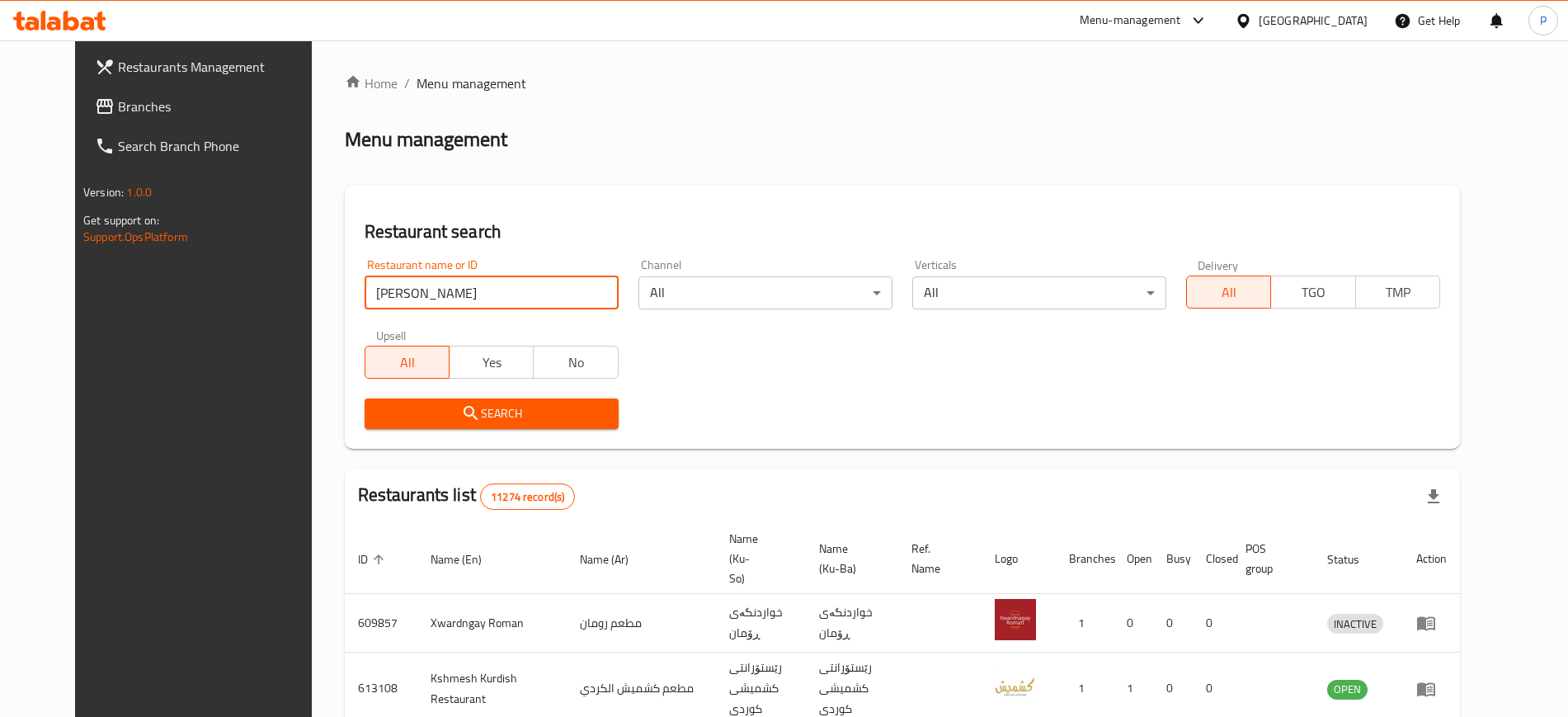
click button "Search" at bounding box center [492, 414] width 254 height 30
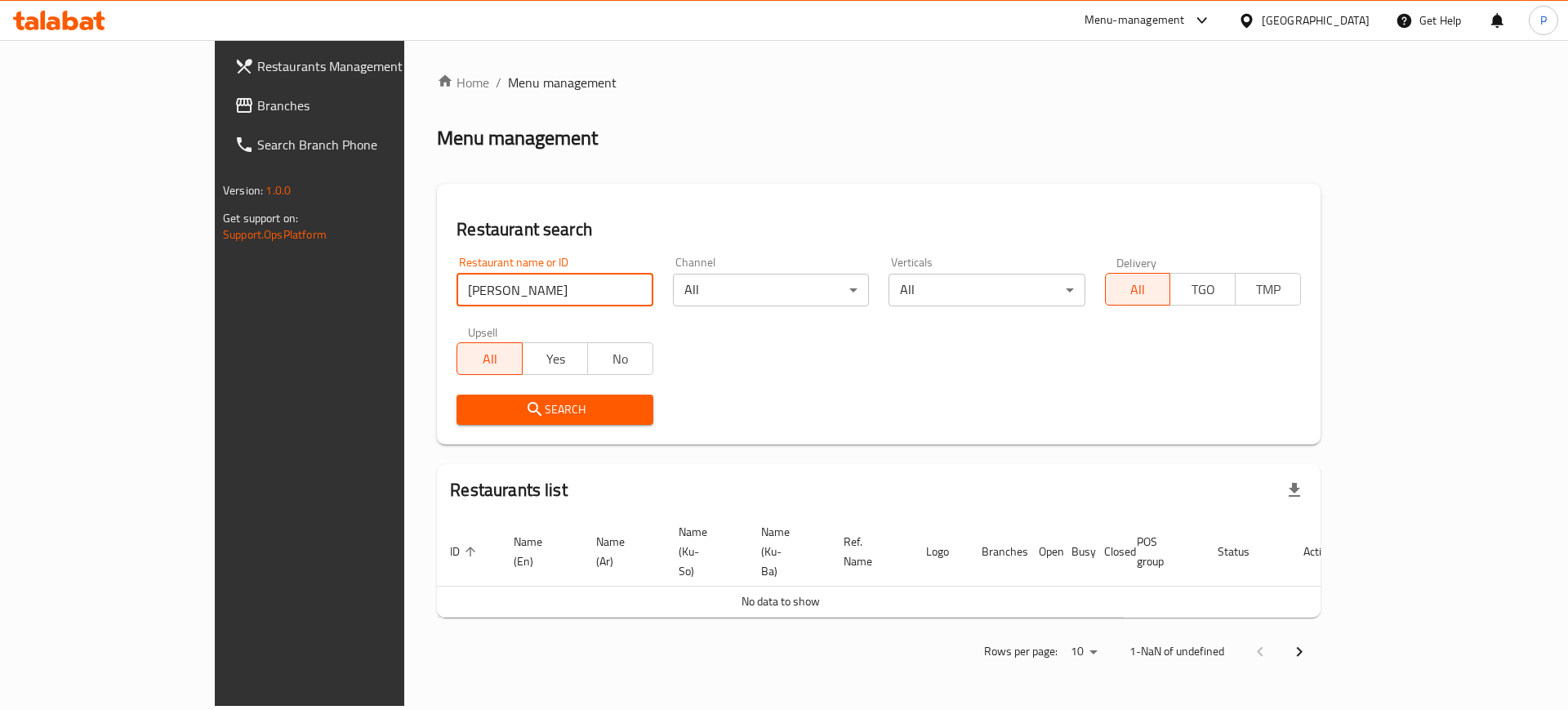
drag, startPoint x: 494, startPoint y: 293, endPoint x: 802, endPoint y: 344, distance: 312.2
click at [802, 344] on div "Restaurant name or ID Pacha Abu Mohammed Al Maslawy Restaurant name or ID Chann…" at bounding box center [878, 341] width 864 height 188
type input "Pacha Abu Mohamme"
click button "Search" at bounding box center [555, 410] width 196 height 30
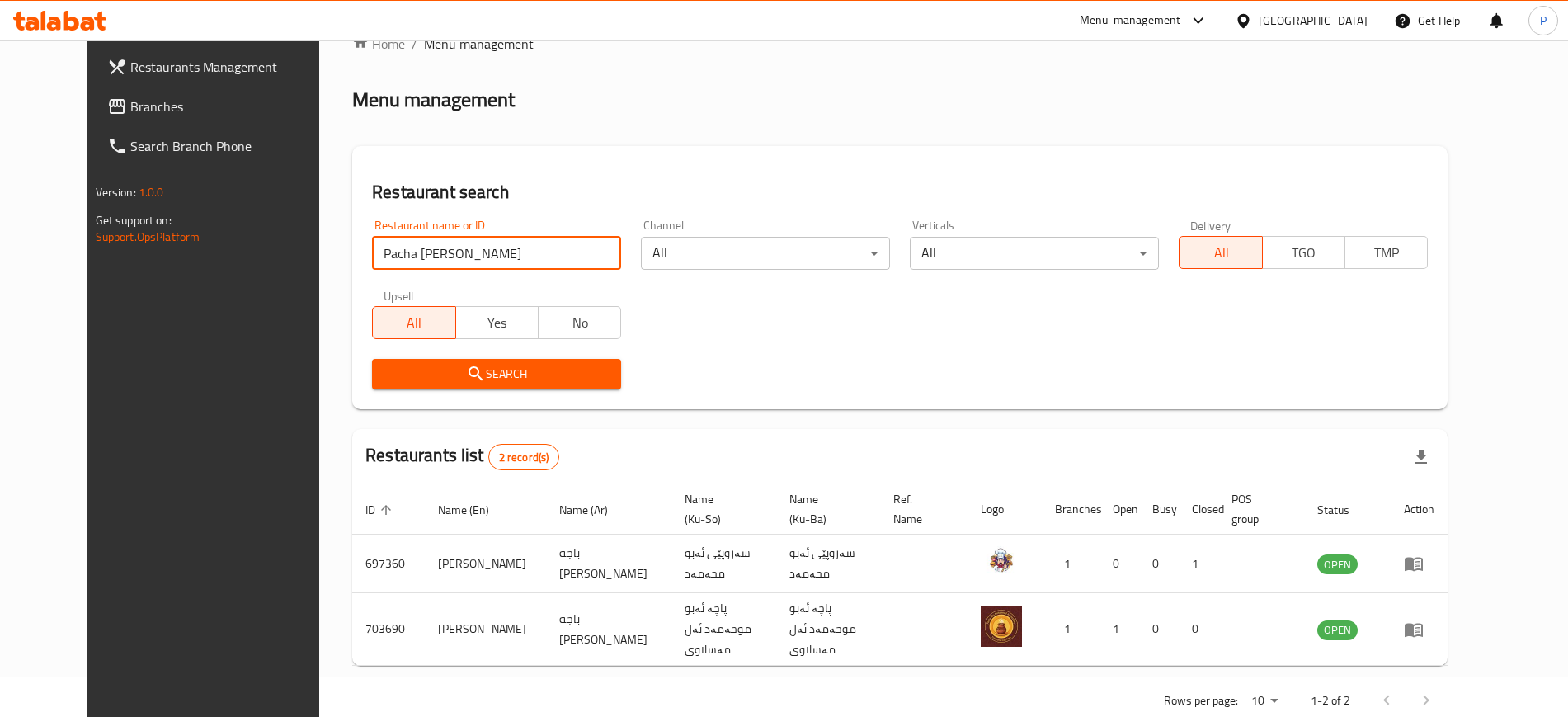
scroll to position [63, 0]
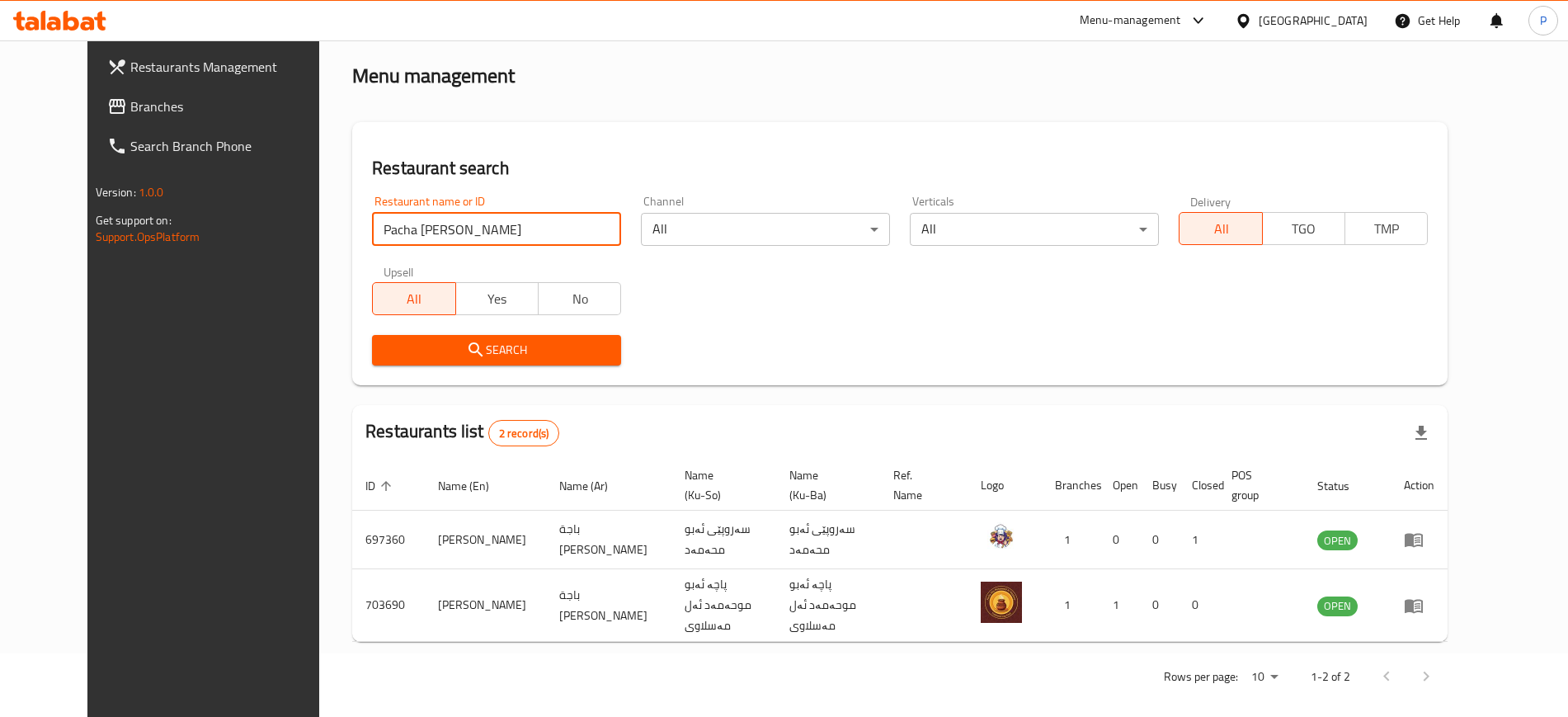
click at [770, 232] on body "​ Menu-management Iraq Get Help P Restaurants Management Branches Search Branch…" at bounding box center [784, 315] width 1568 height 676
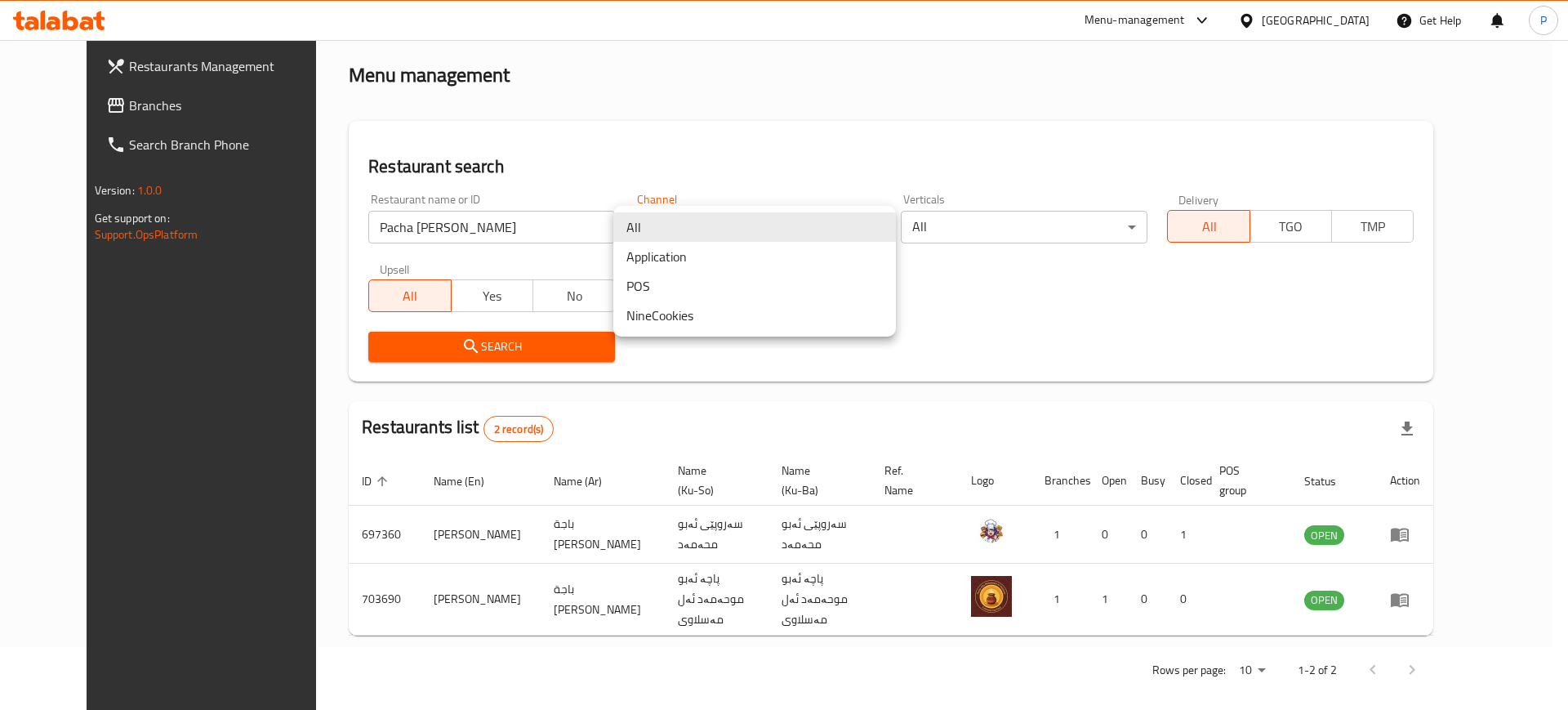
click at [870, 128] on div at bounding box center [784, 355] width 1568 height 710
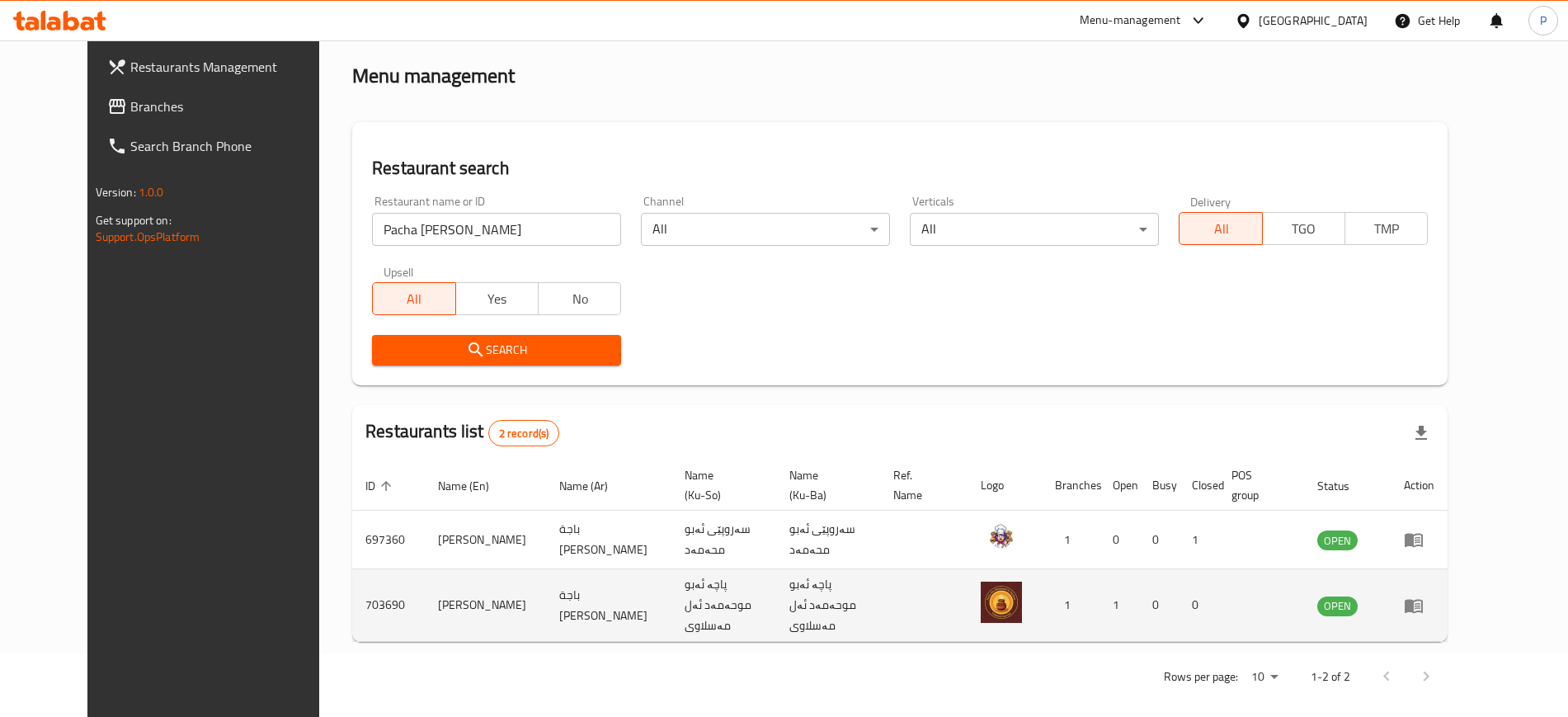
click at [1447, 608] on td "enhanced table" at bounding box center [1419, 606] width 57 height 73
click at [1424, 595] on icon "enhanced table" at bounding box center [1413, 605] width 20 height 20
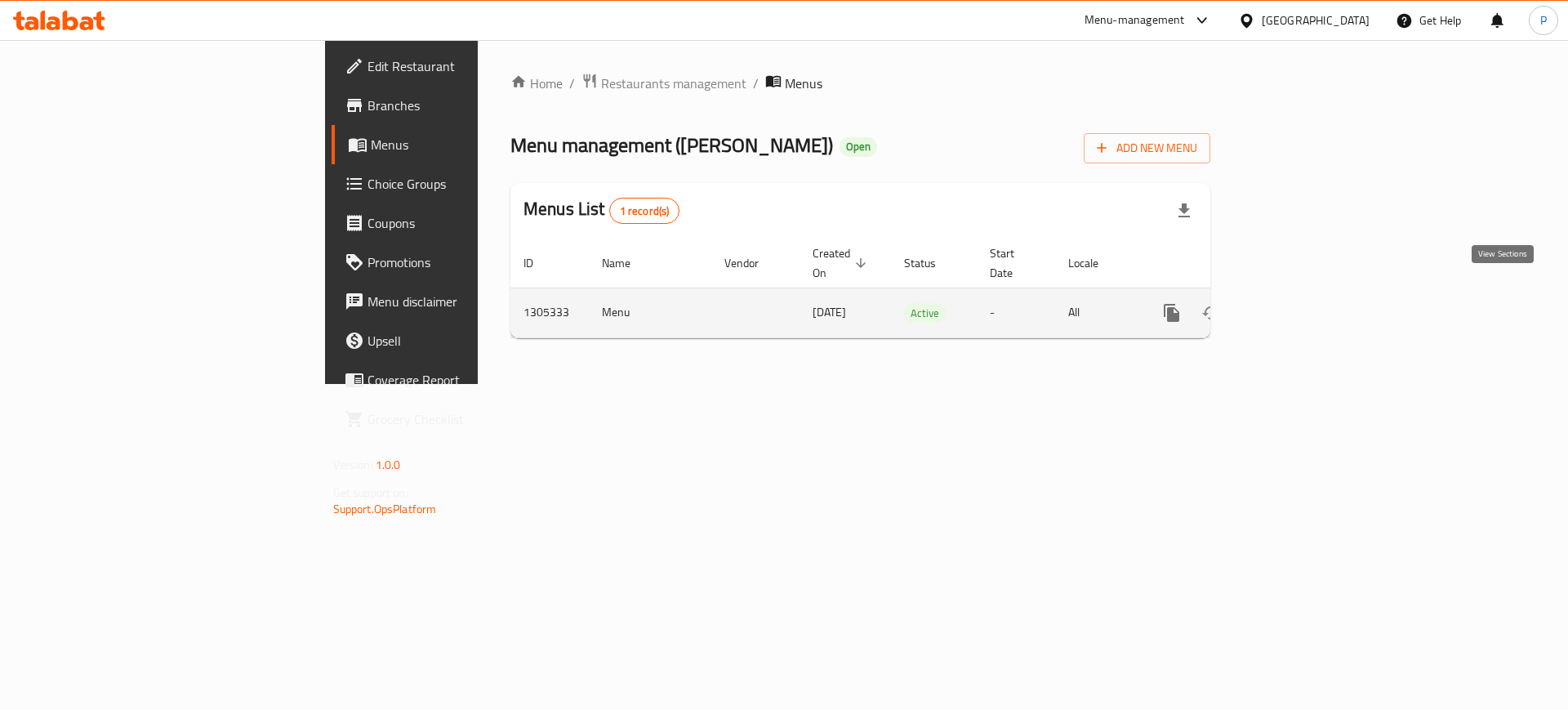
click at [1309, 293] on link "enhanced table" at bounding box center [1289, 313] width 40 height 40
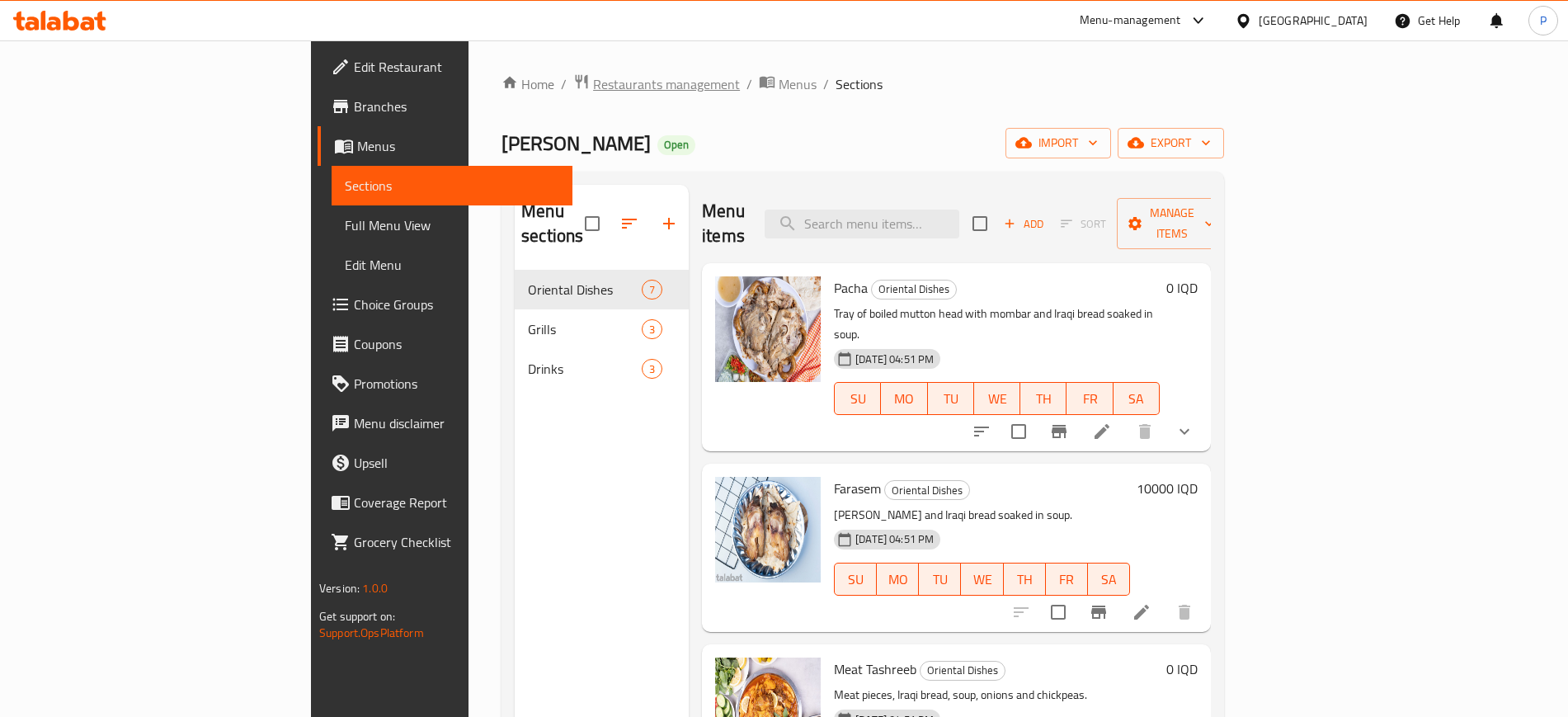
click at [593, 76] on span "Restaurants management" at bounding box center [666, 83] width 147 height 20
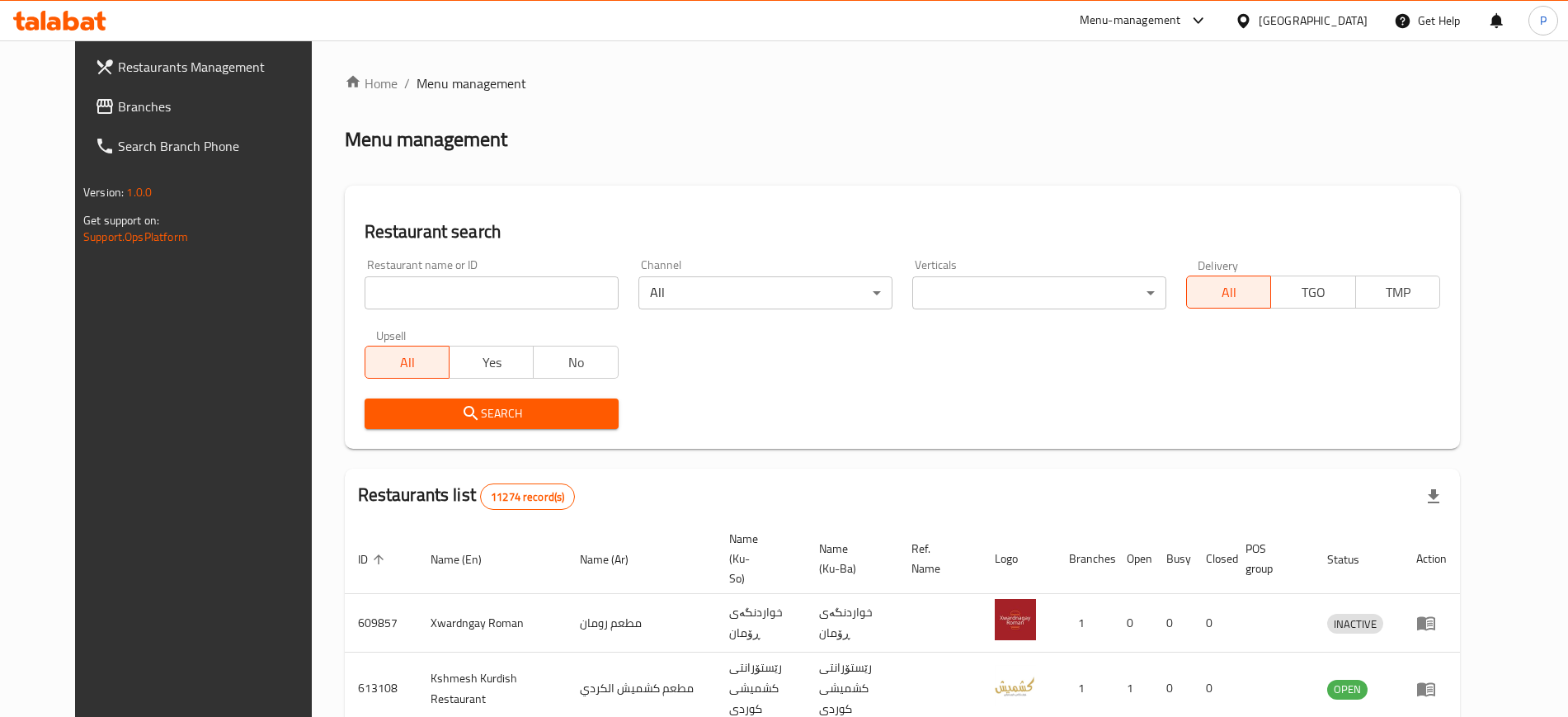
click at [462, 283] on input "search" at bounding box center [492, 293] width 254 height 33
paste input "Sargon for Coffee and Dates"
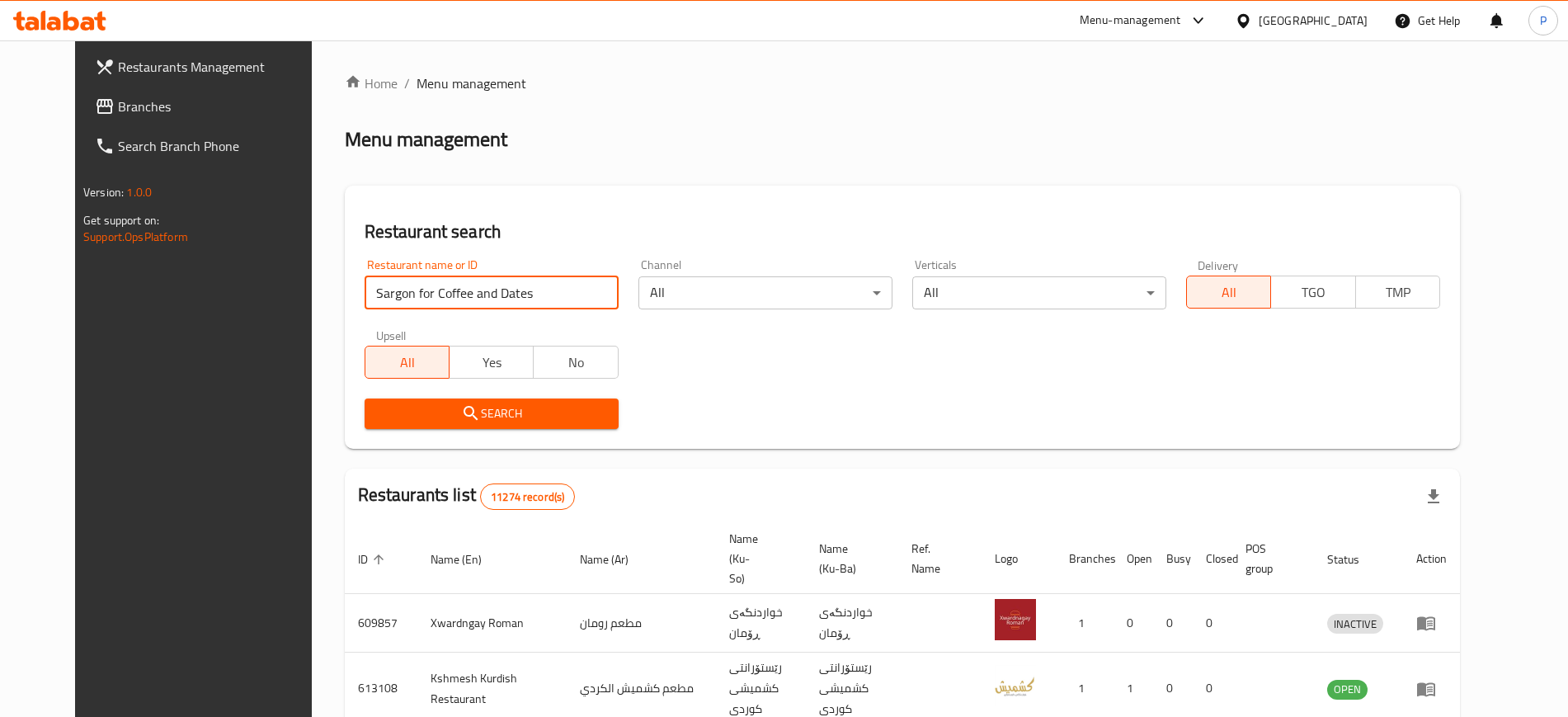
click button "Search" at bounding box center [492, 414] width 254 height 30
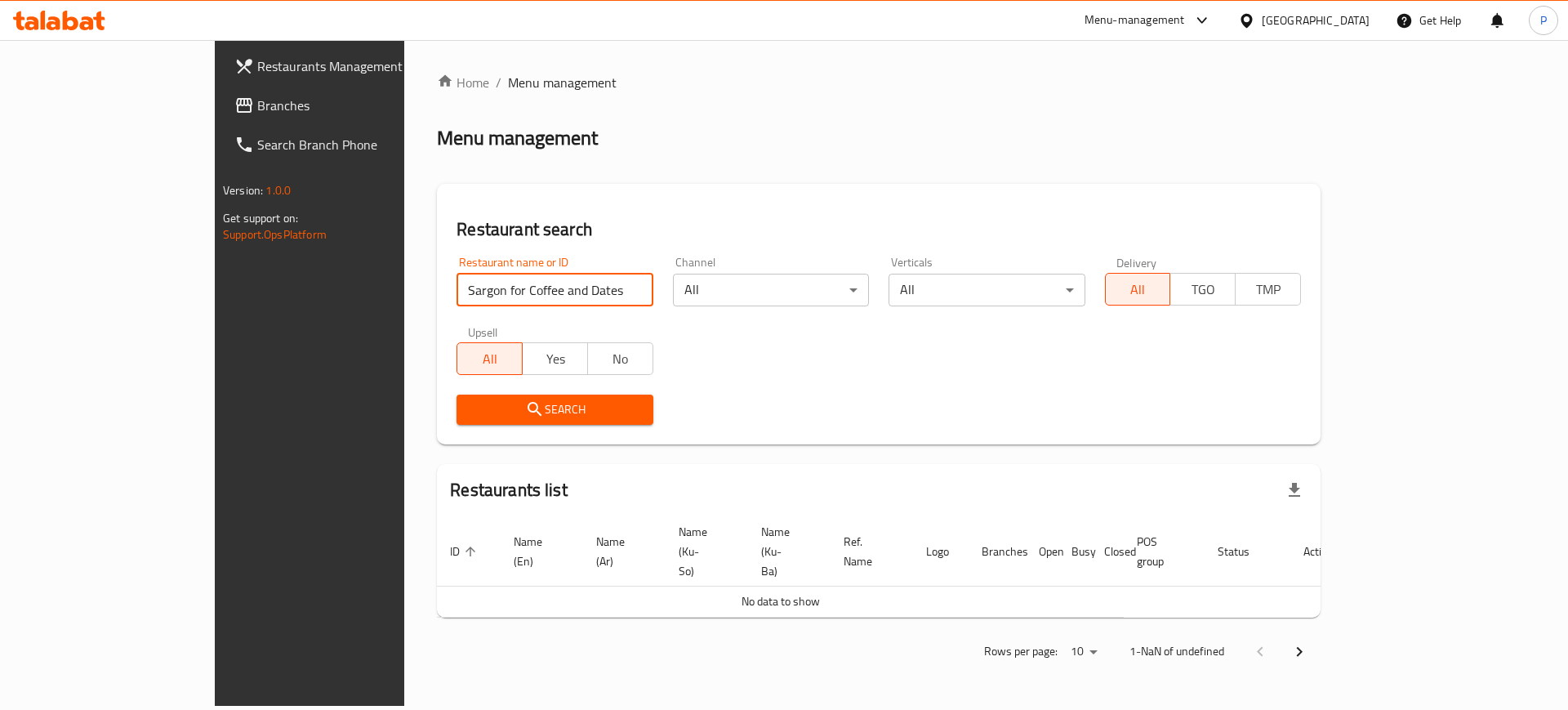
click at [487, 281] on input "Sargon for Coffee and Dates" at bounding box center [555, 290] width 196 height 33
paste input "search"
type input "Sargon for Coffee"
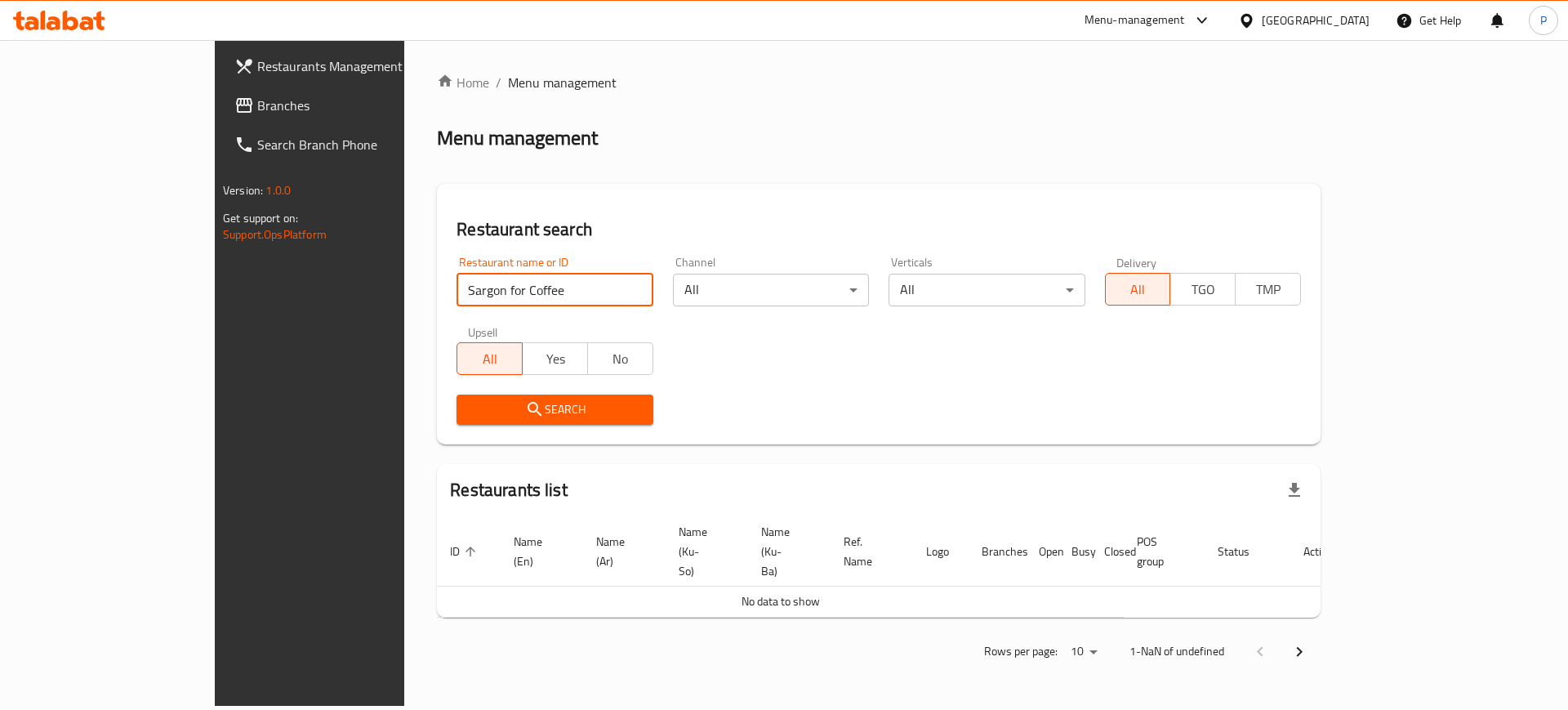
click button "Search" at bounding box center [555, 410] width 196 height 30
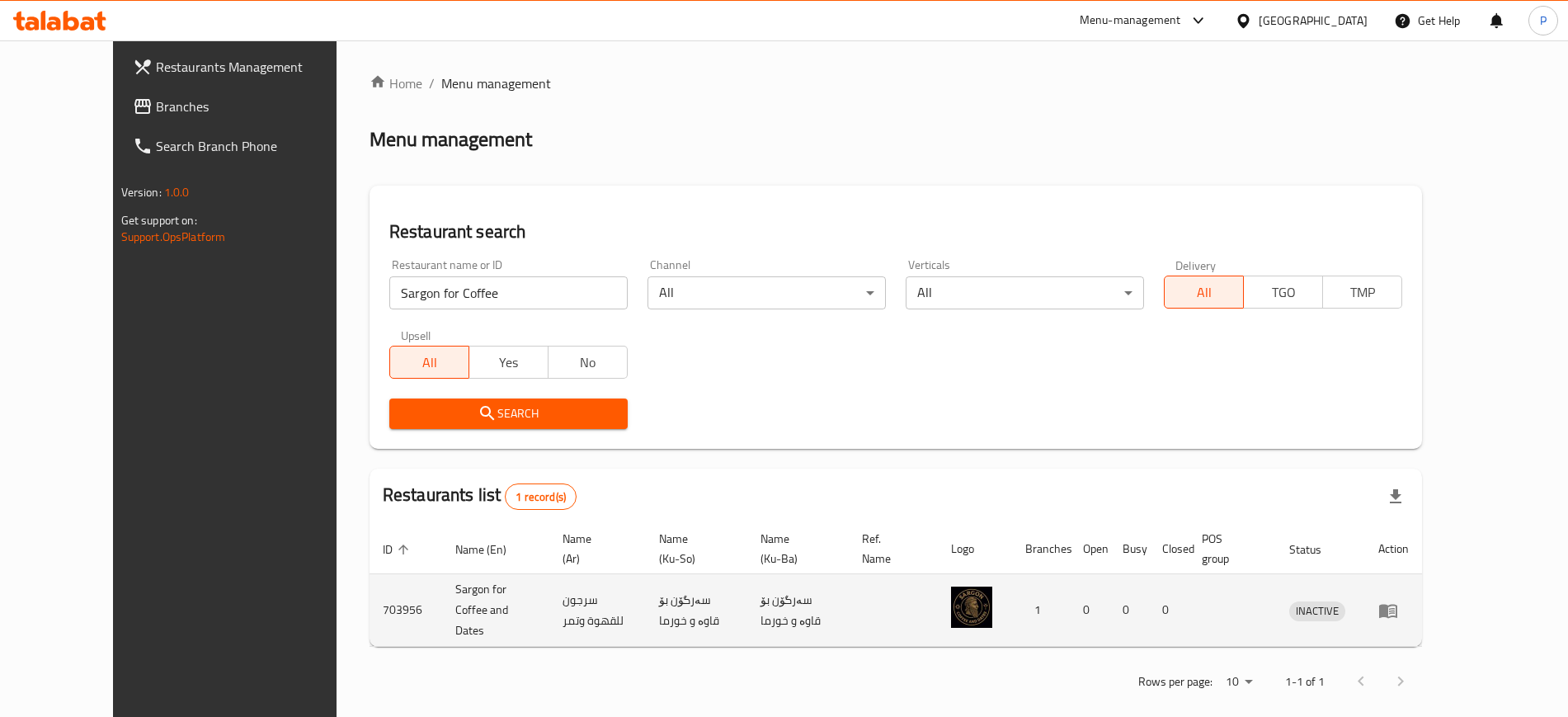
click at [1398, 605] on icon "enhanced table" at bounding box center [1387, 610] width 20 height 20
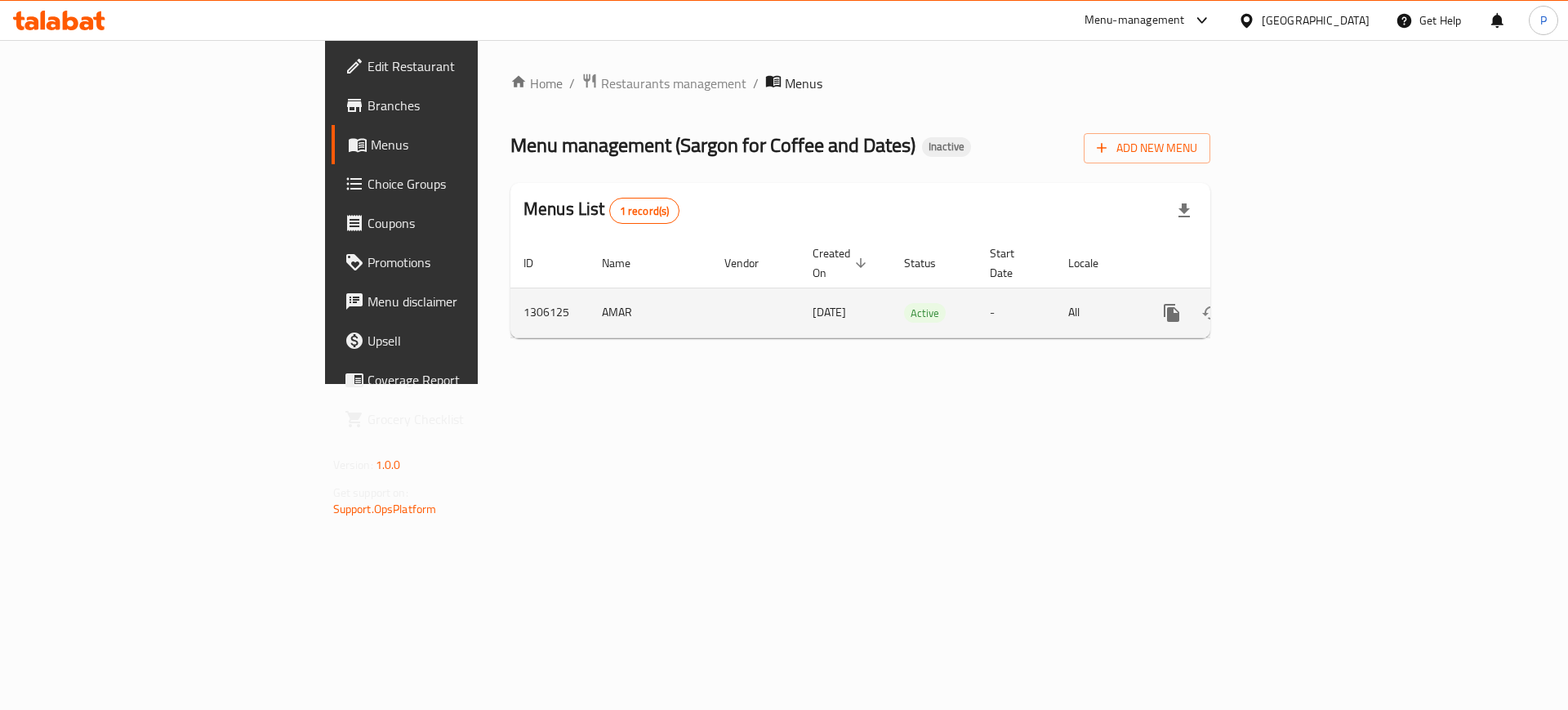
click at [1299, 303] on icon "enhanced table" at bounding box center [1289, 312] width 20 height 20
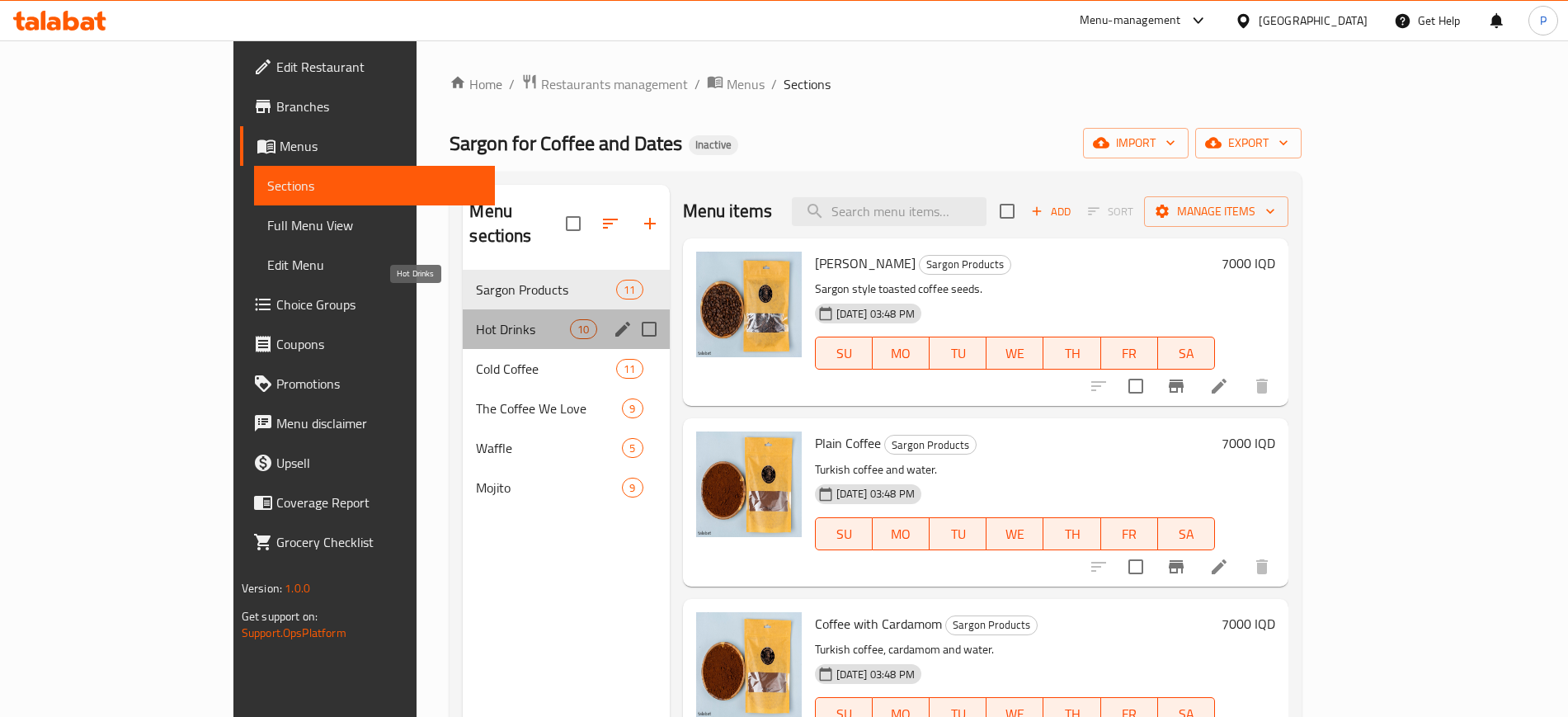
click at [480, 319] on span "Hot Drinks" at bounding box center [523, 329] width 94 height 20
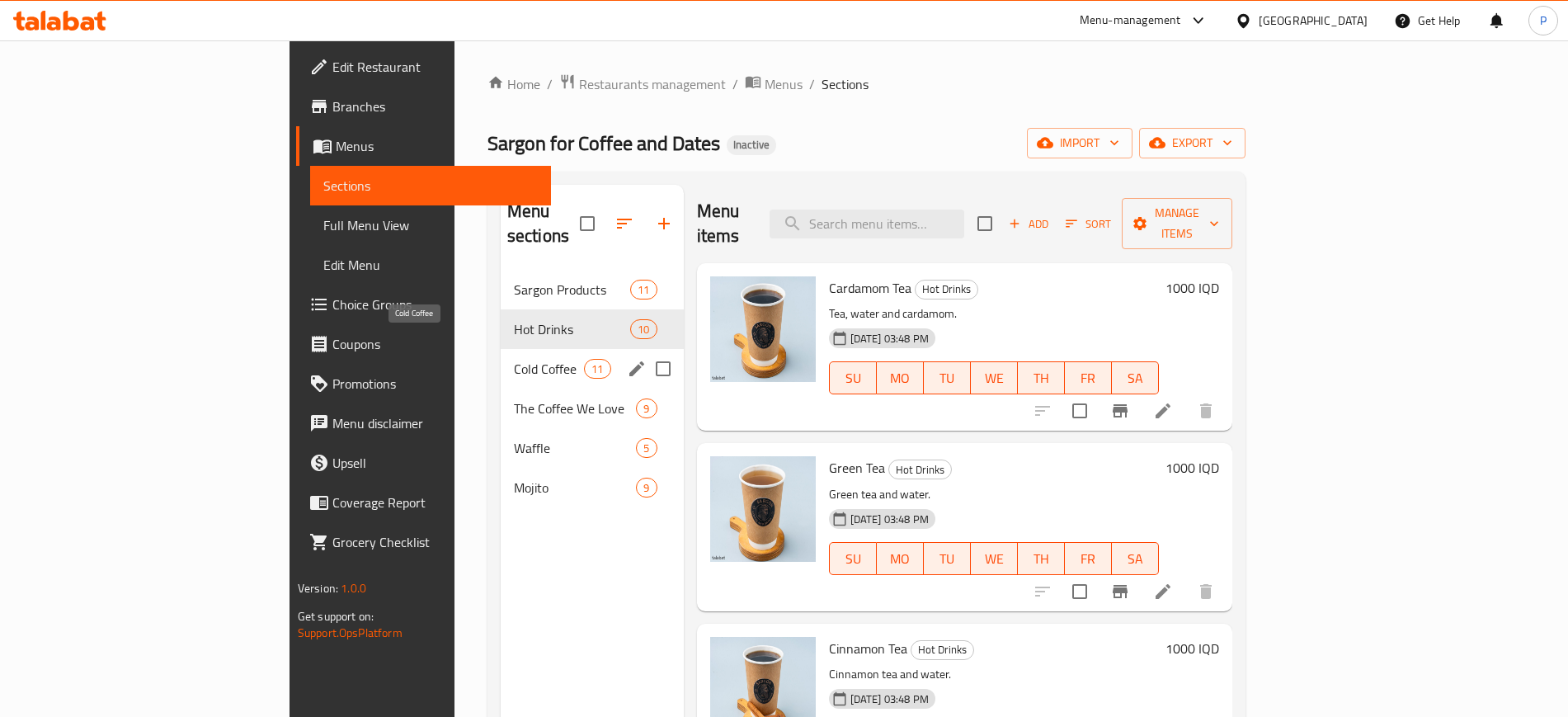
click at [513, 359] on span "Cold Coffee" at bounding box center [548, 368] width 70 height 20
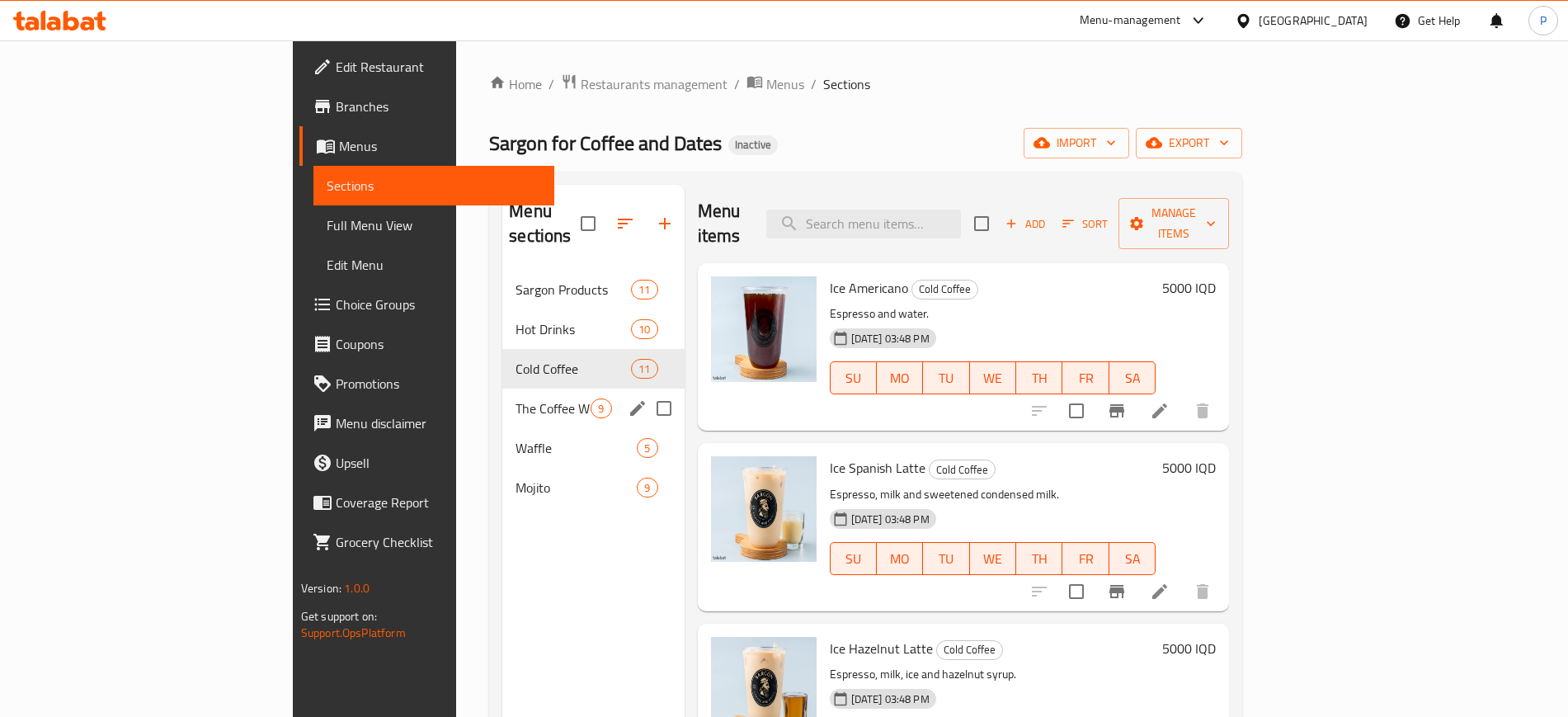
click at [515, 399] on span "The Coffee We Love" at bounding box center [552, 408] width 75 height 20
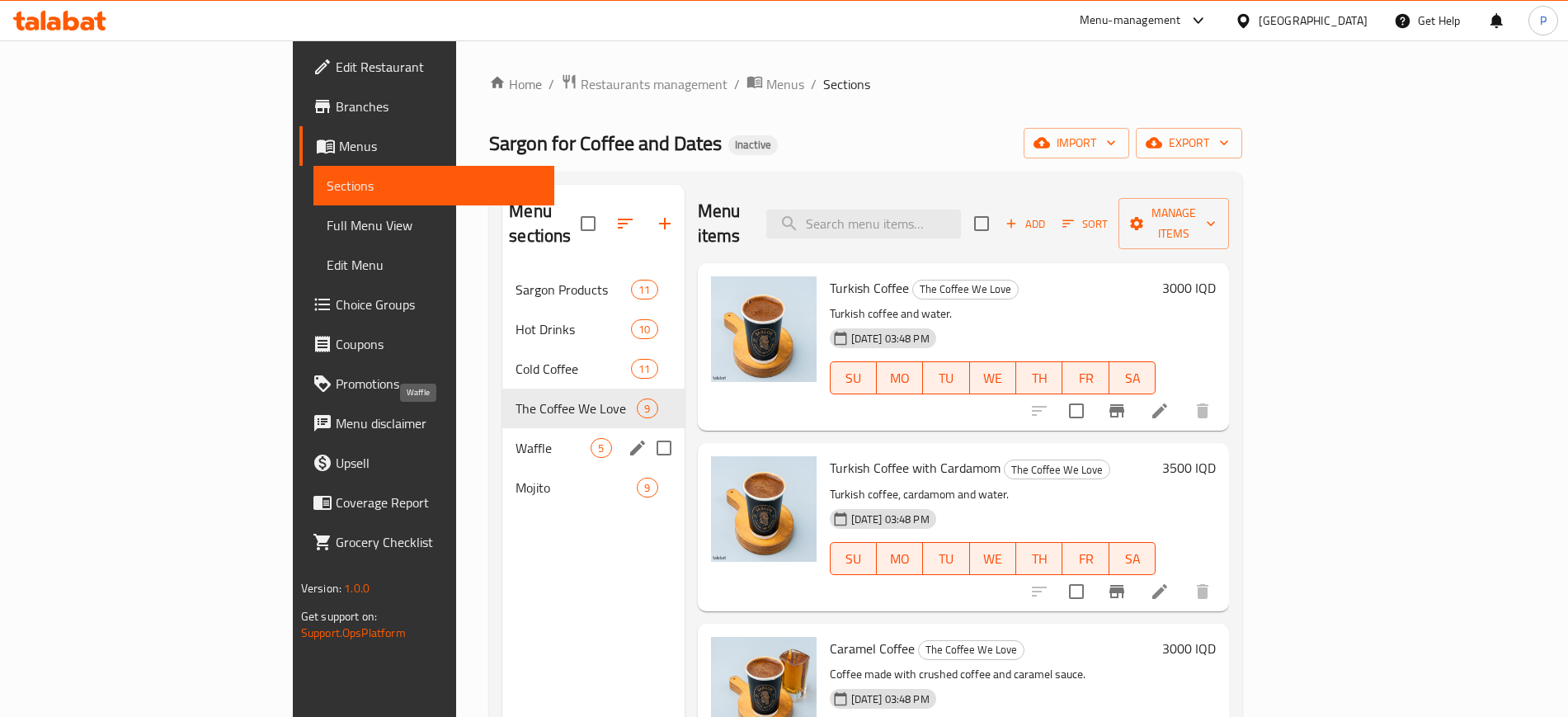
click at [515, 438] on span "Waffle" at bounding box center [552, 448] width 75 height 20
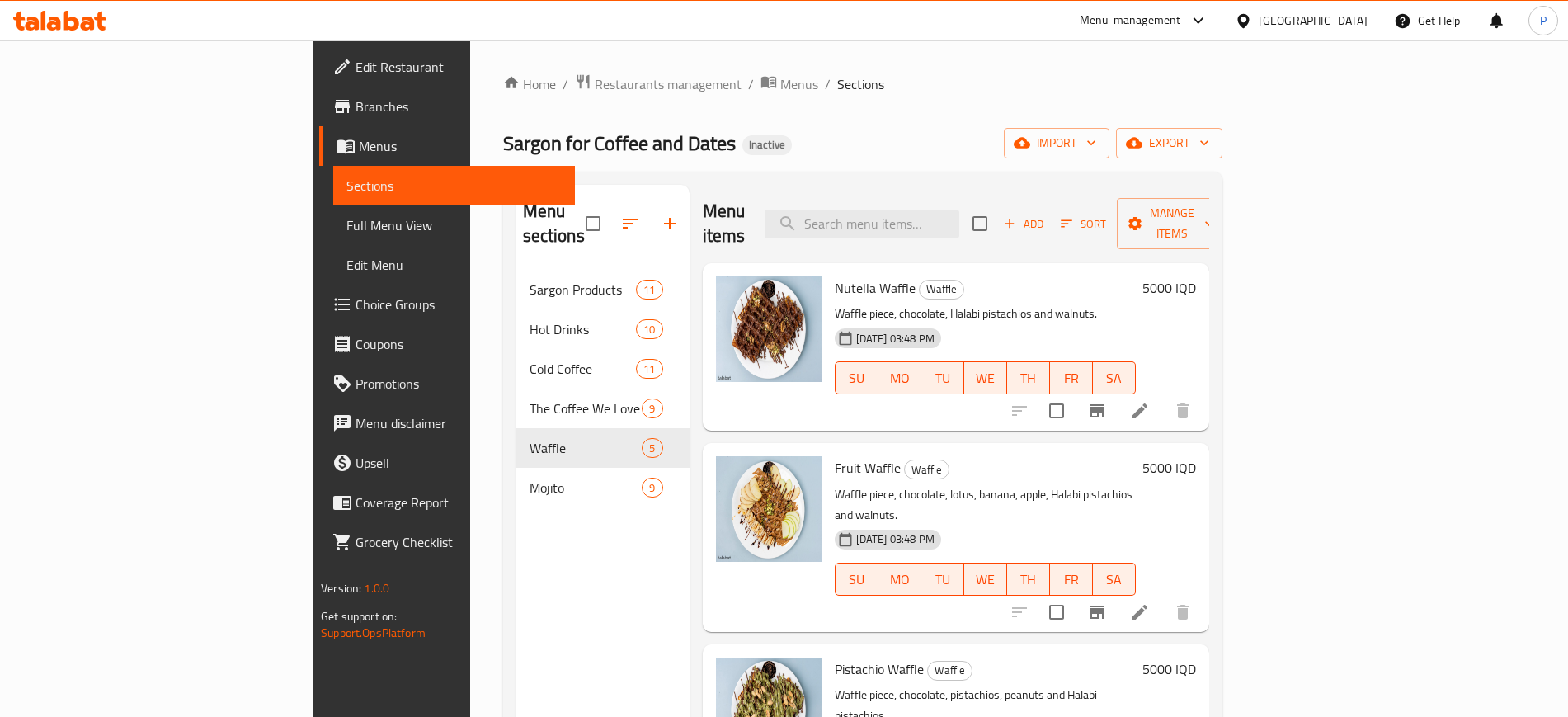
click at [516, 97] on div "Home / Restaurants management / Menus / Sections Sargon for Coffee and Dates In…" at bounding box center [863, 494] width 719 height 841
click at [594, 94] on span "Restaurants management" at bounding box center [667, 83] width 147 height 20
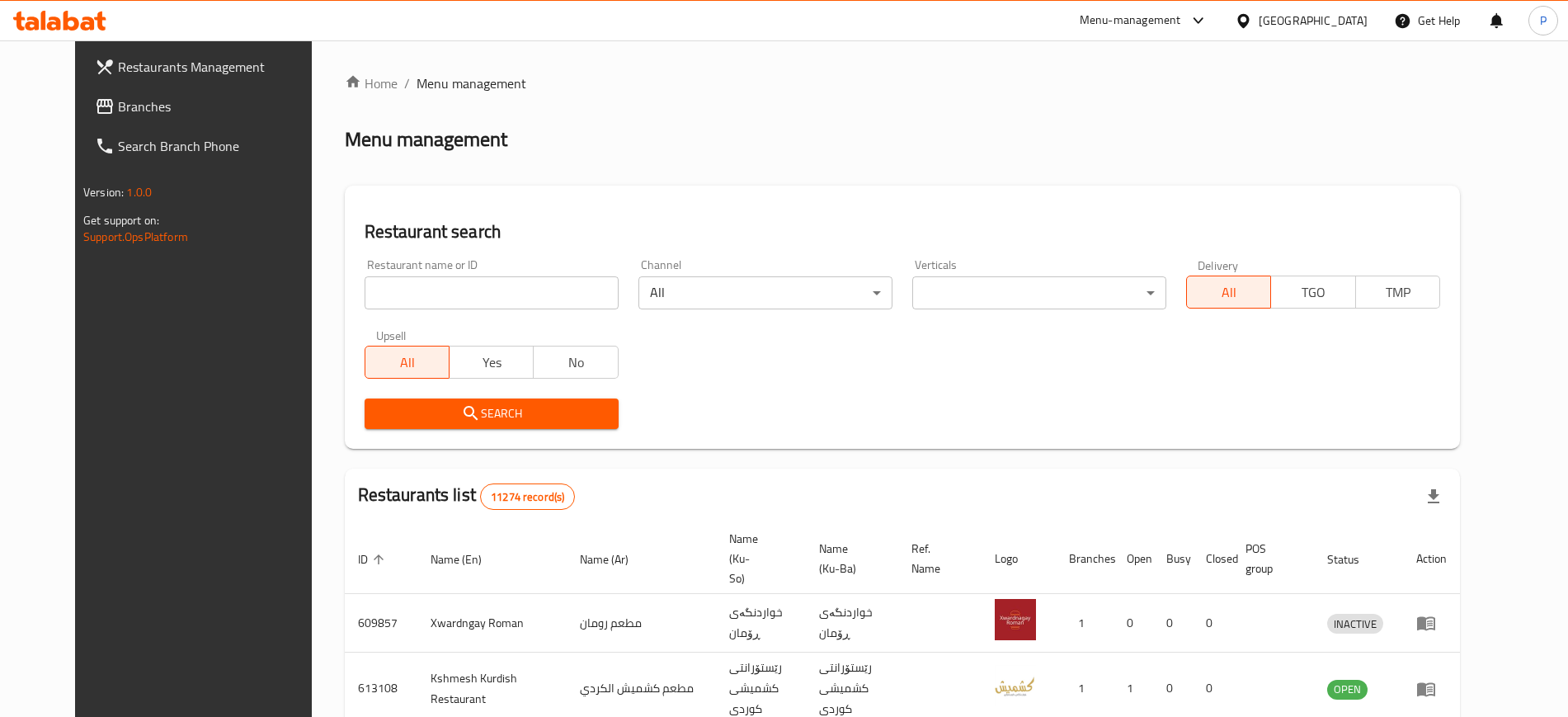
click at [497, 294] on input "search" at bounding box center [492, 293] width 254 height 33
paste input "Shameran Restaurant"
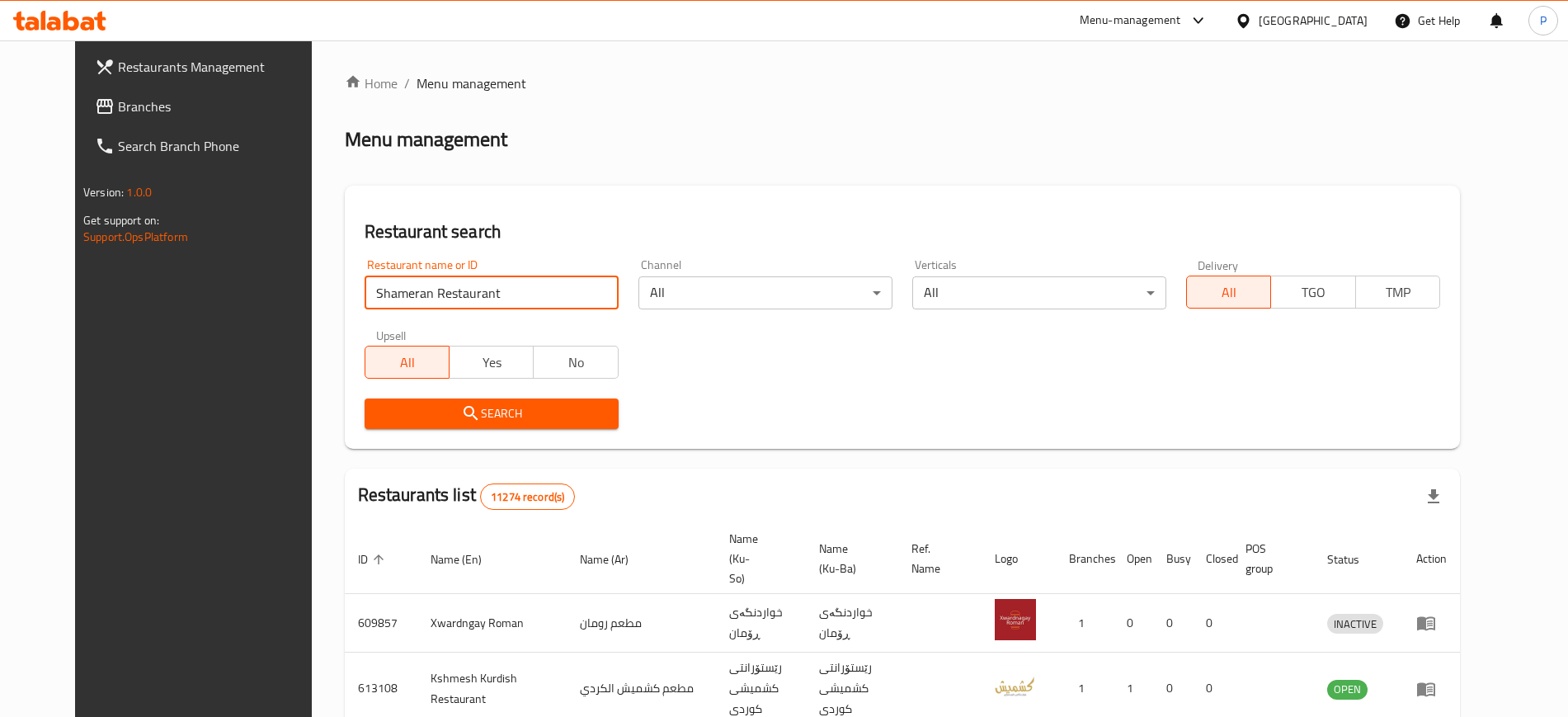
type input "Shameran Restaurant"
click button "Search" at bounding box center [492, 414] width 254 height 30
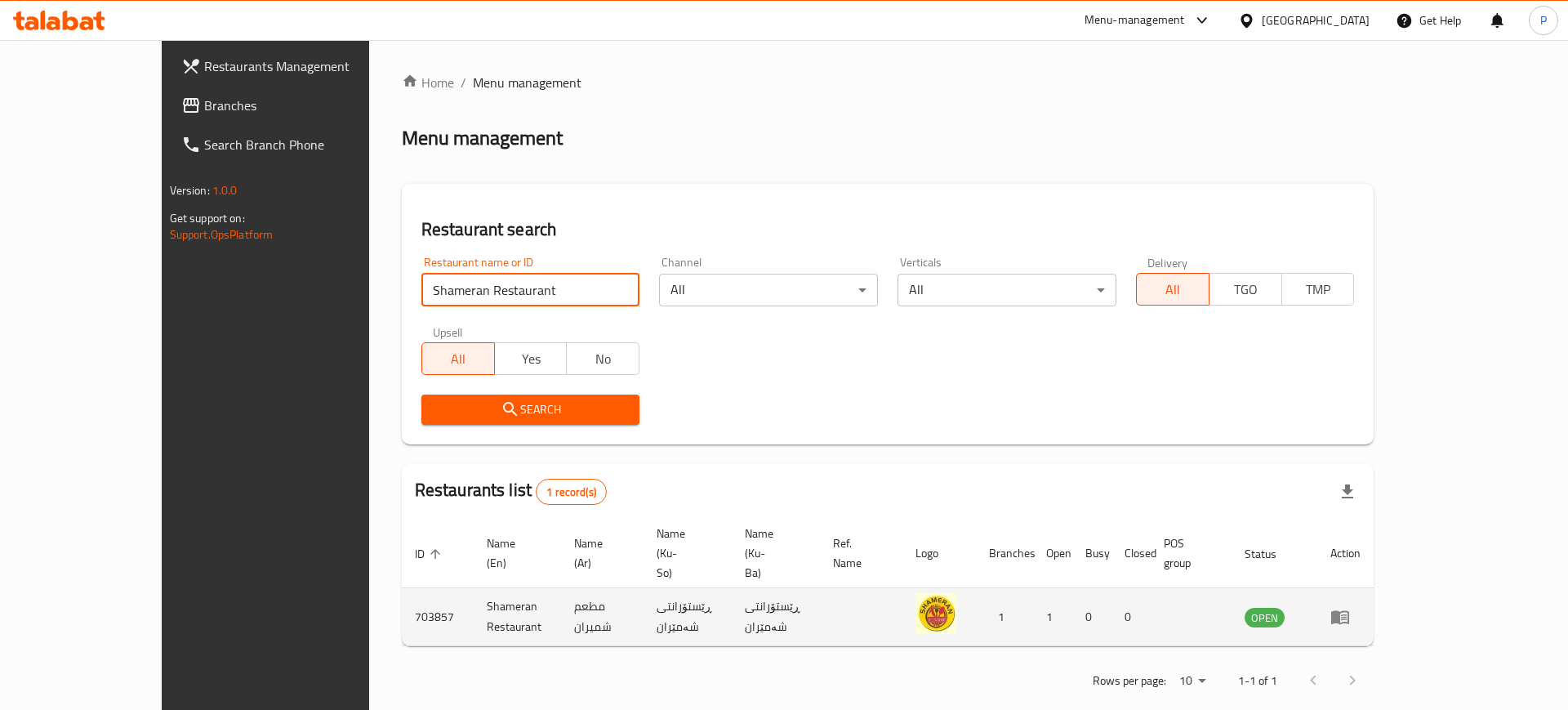
click at [1350, 607] on icon "enhanced table" at bounding box center [1339, 616] width 20 height 20
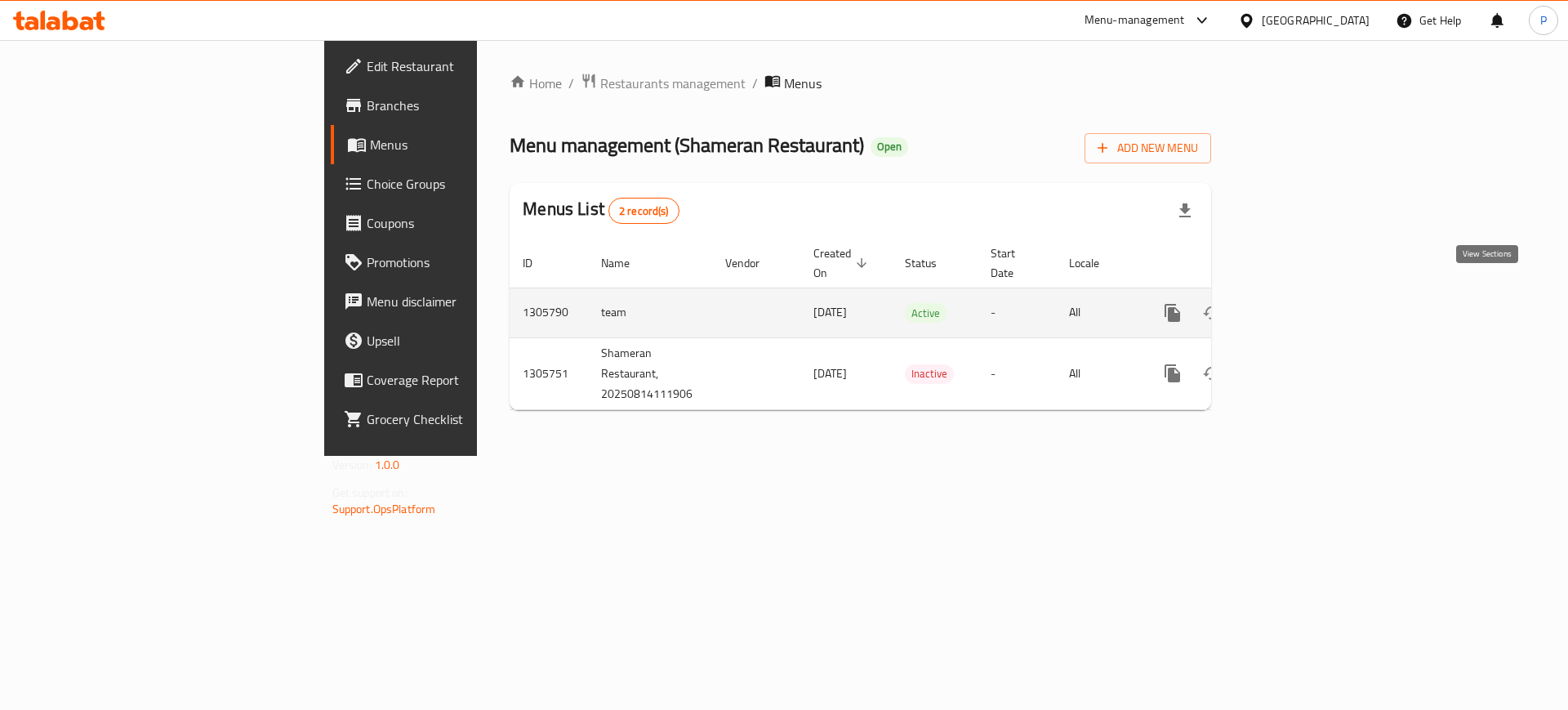
click at [1298, 306] on icon "enhanced table" at bounding box center [1289, 312] width 15 height 15
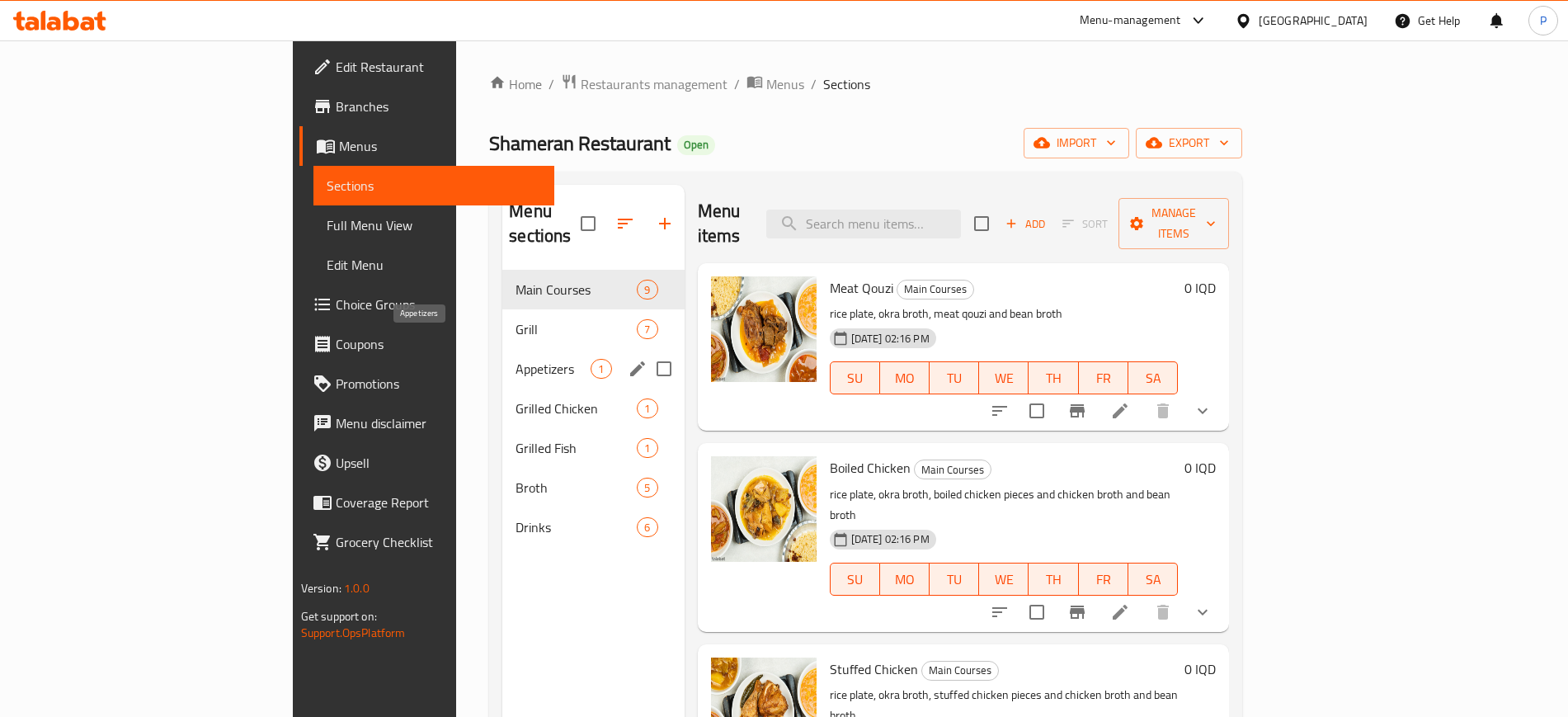
click at [515, 359] on span "Appetizers" at bounding box center [552, 368] width 75 height 20
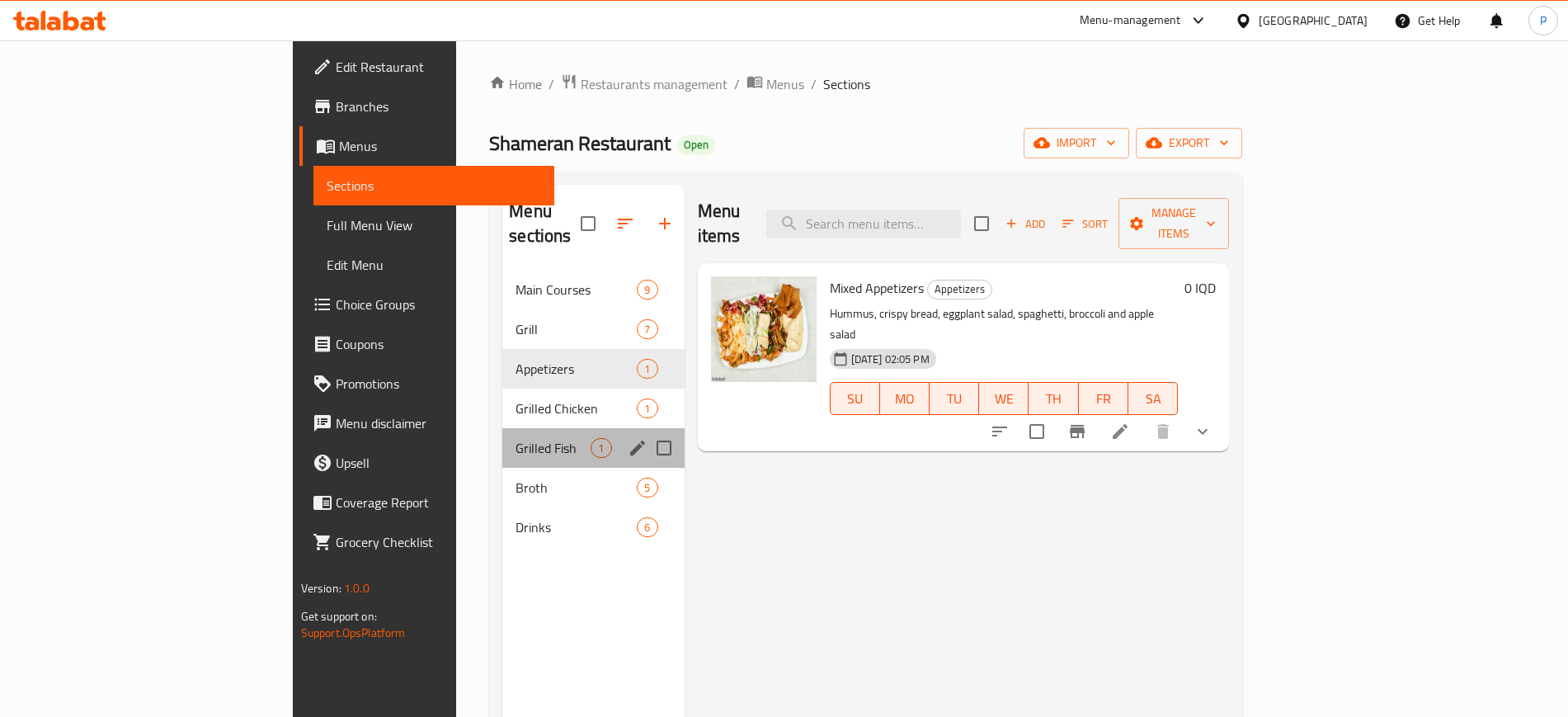
click at [502, 428] on div "Grilled Fish 1" at bounding box center [592, 448] width 182 height 40
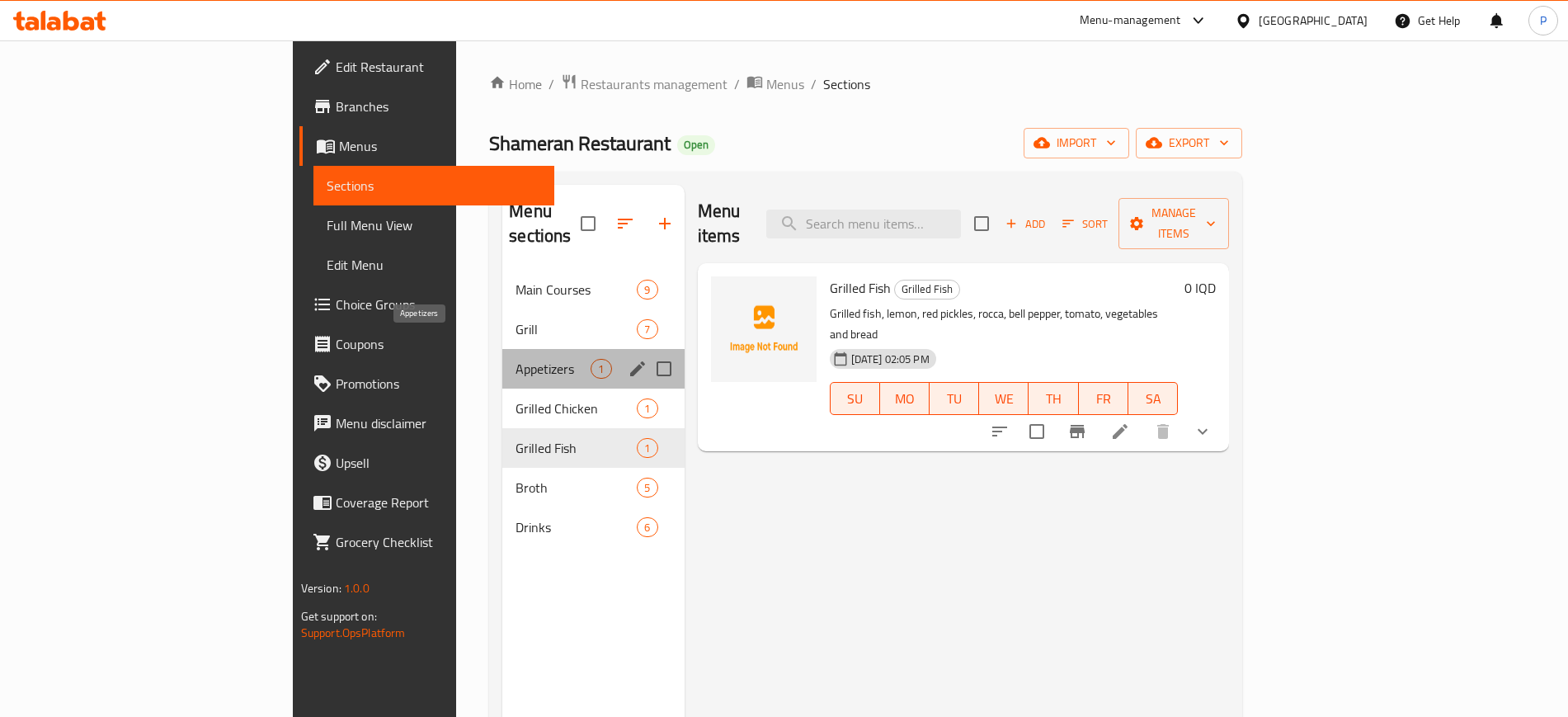
click at [515, 359] on span "Appetizers" at bounding box center [552, 368] width 75 height 20
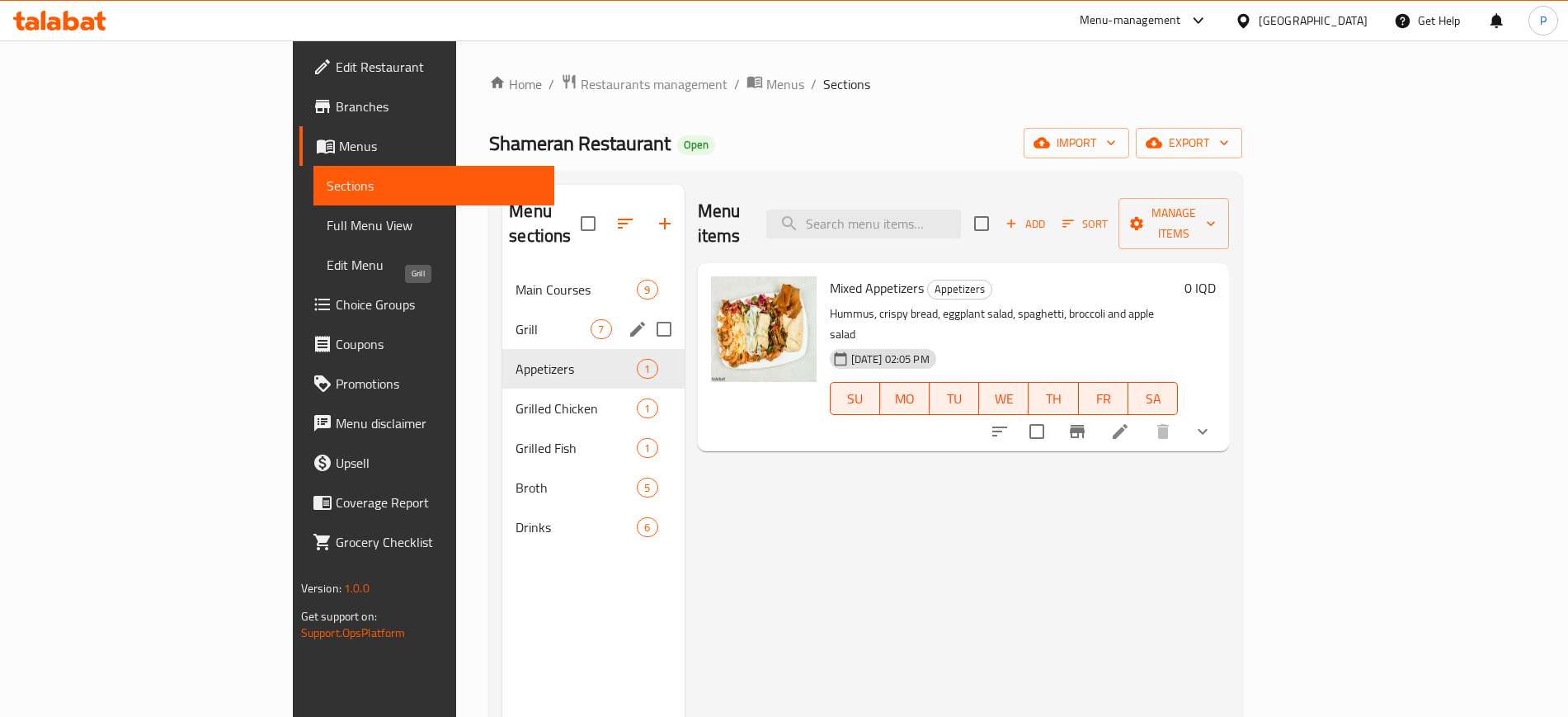
click at [515, 319] on span "Grill" at bounding box center [552, 329] width 75 height 20
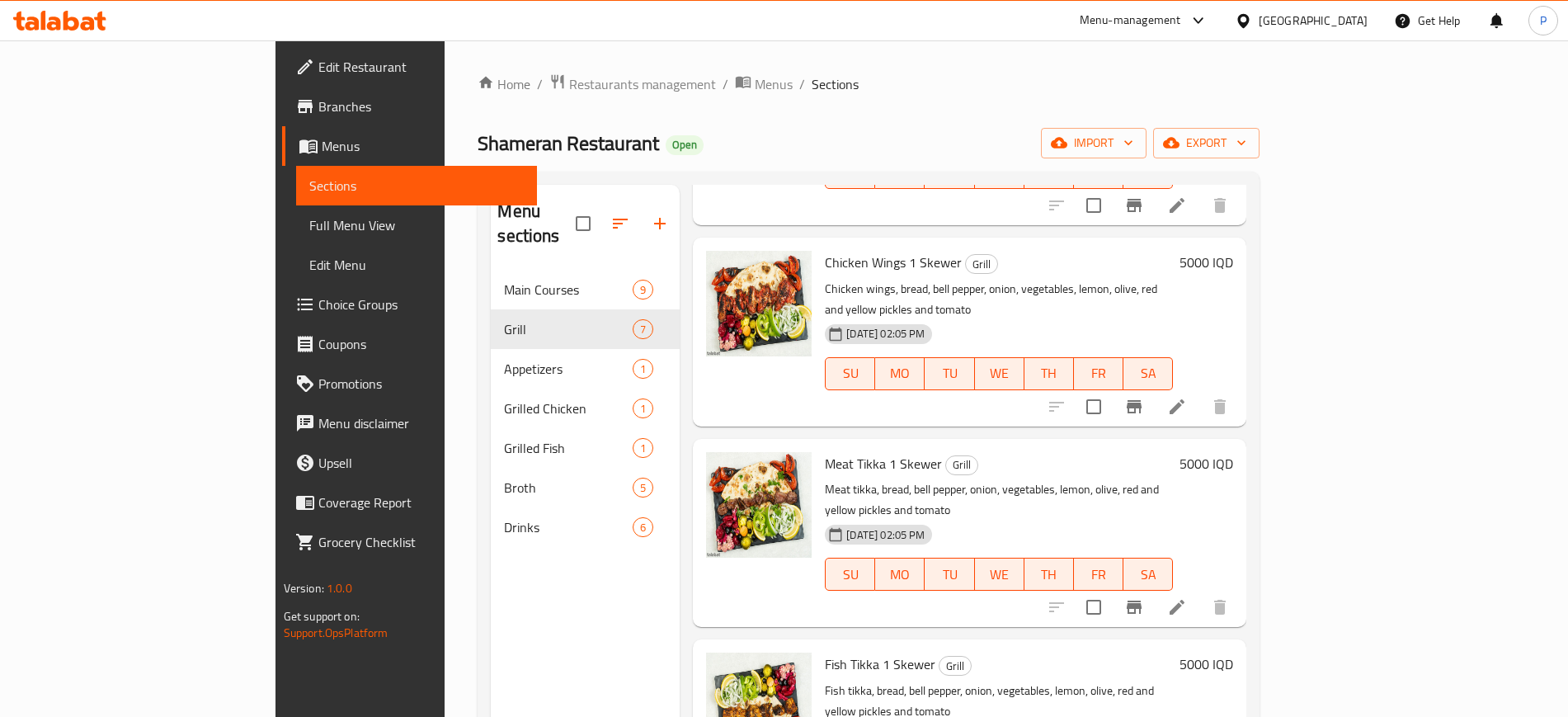
scroll to position [515, 0]
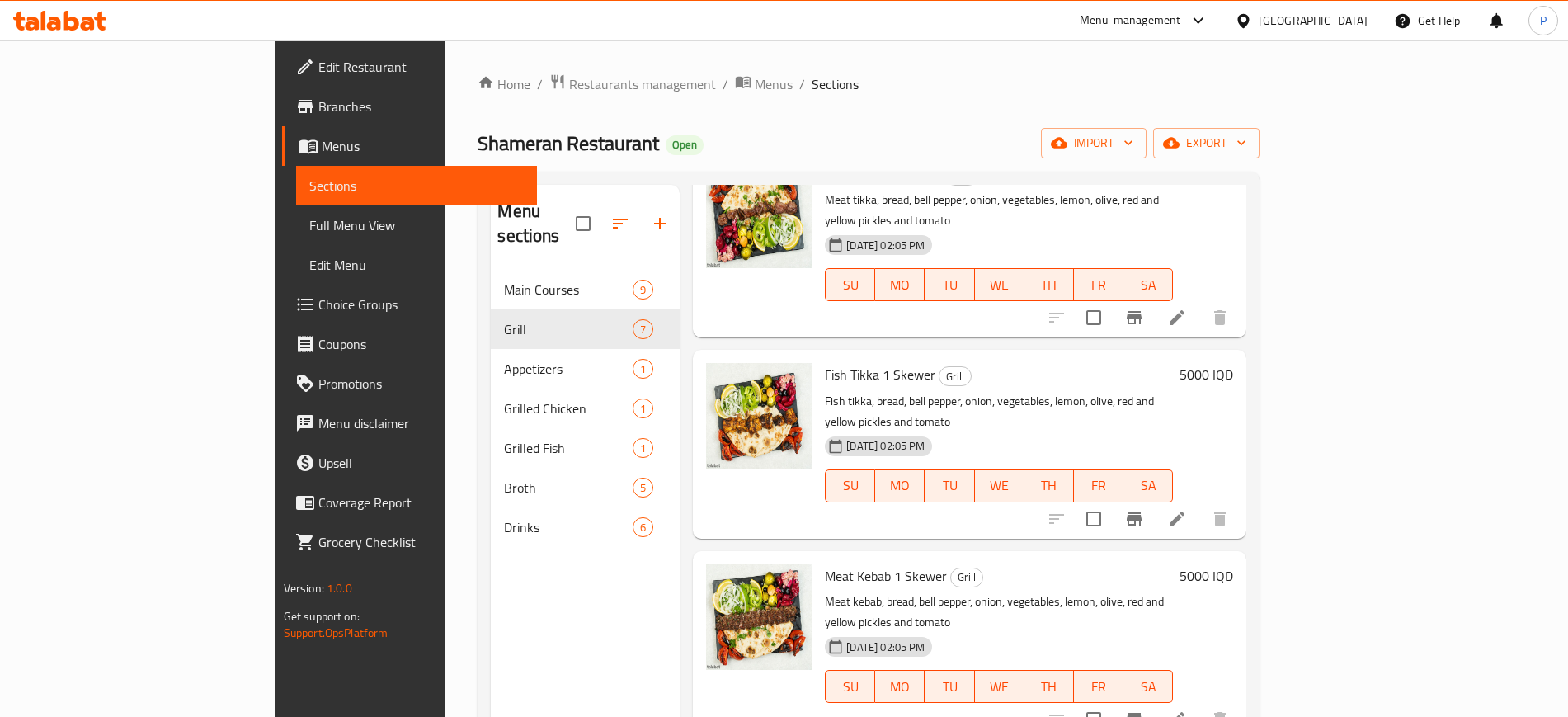
click at [504, 280] on span "Main Courses" at bounding box center [568, 289] width 129 height 20
